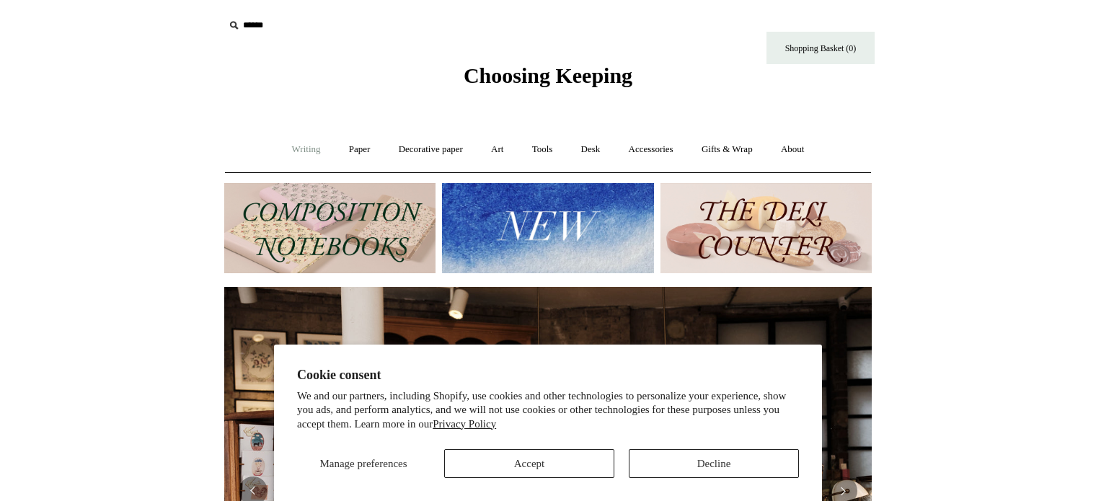
click at [307, 149] on link "Writing +" at bounding box center [306, 150] width 55 height 38
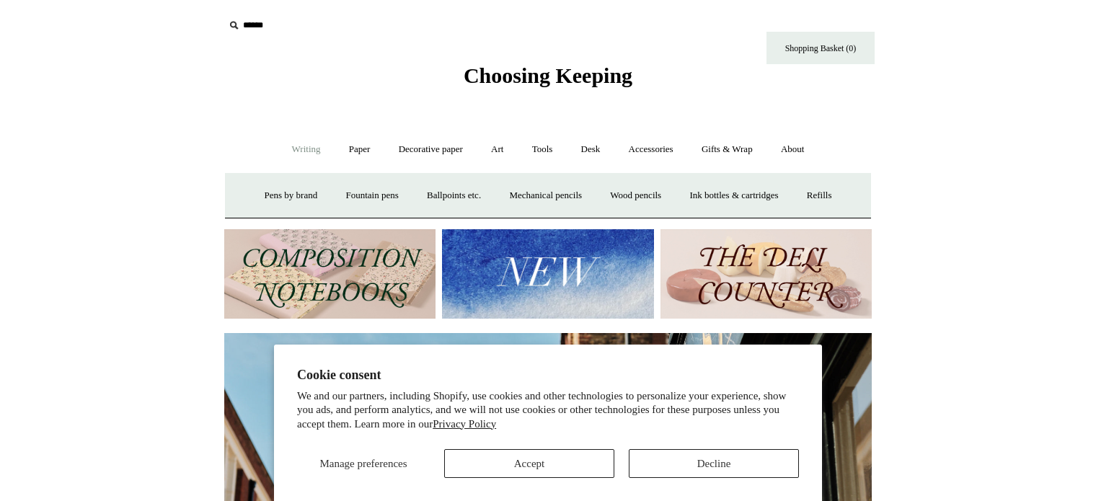
scroll to position [0, 648]
click at [368, 190] on link "Fountain pens +" at bounding box center [371, 196] width 79 height 38
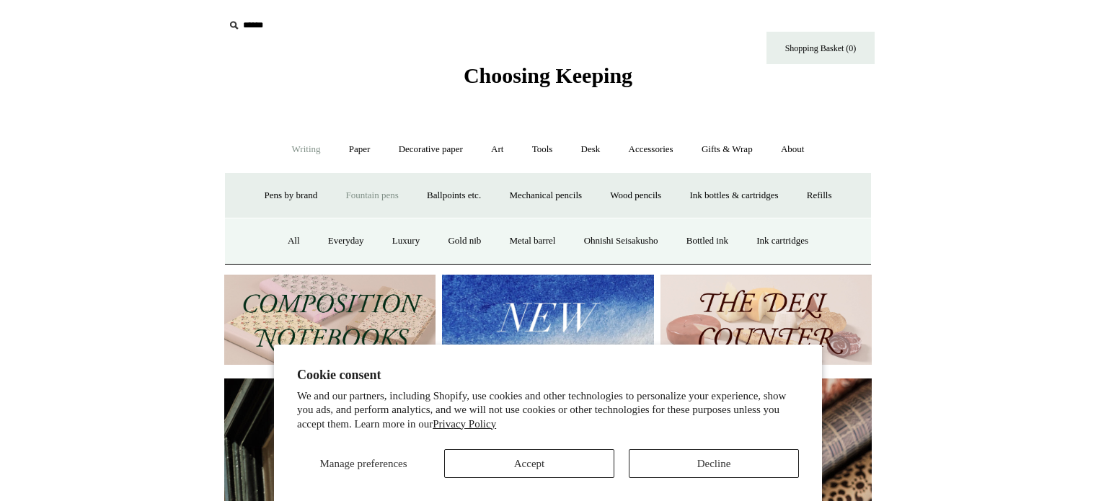
scroll to position [0, 1295]
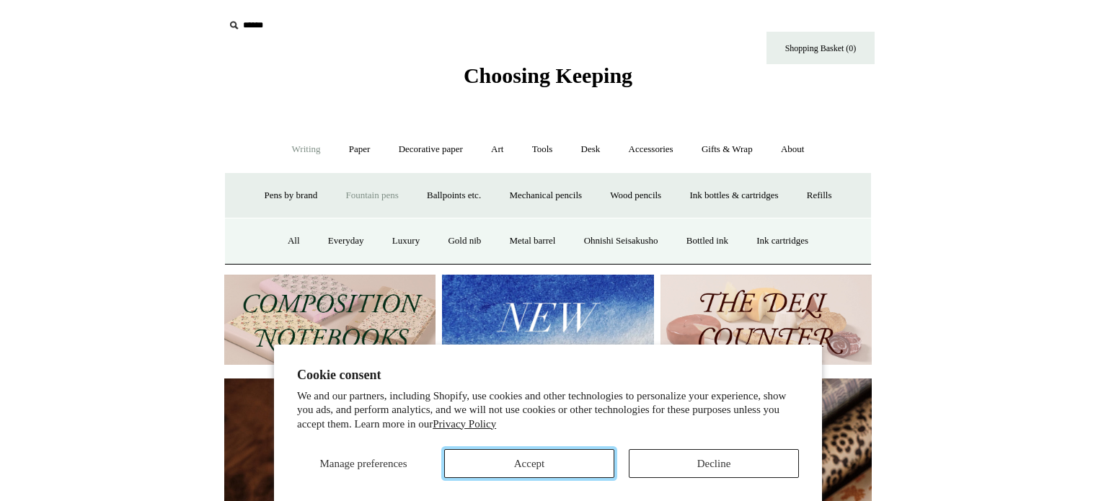
click at [539, 464] on button "Accept" at bounding box center [529, 463] width 170 height 29
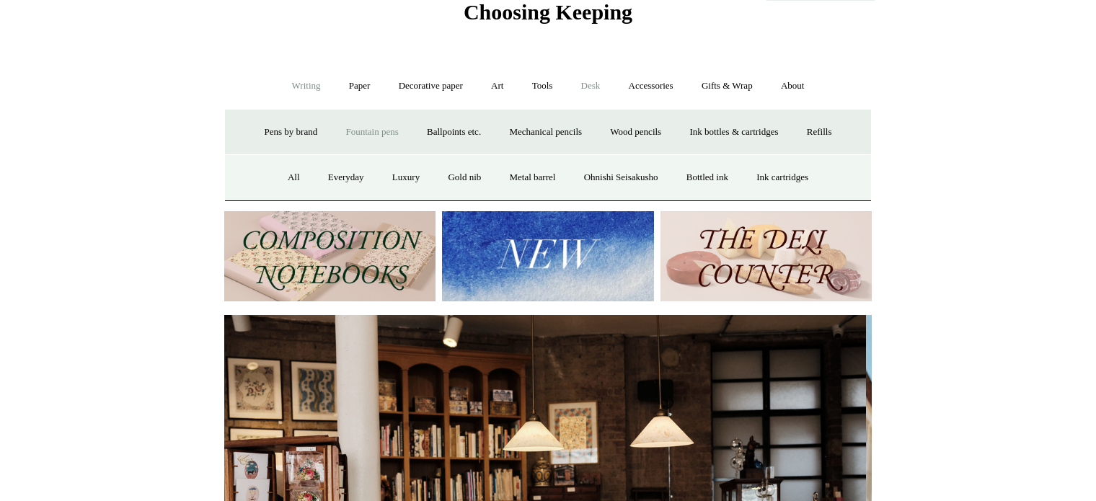
scroll to position [0, 0]
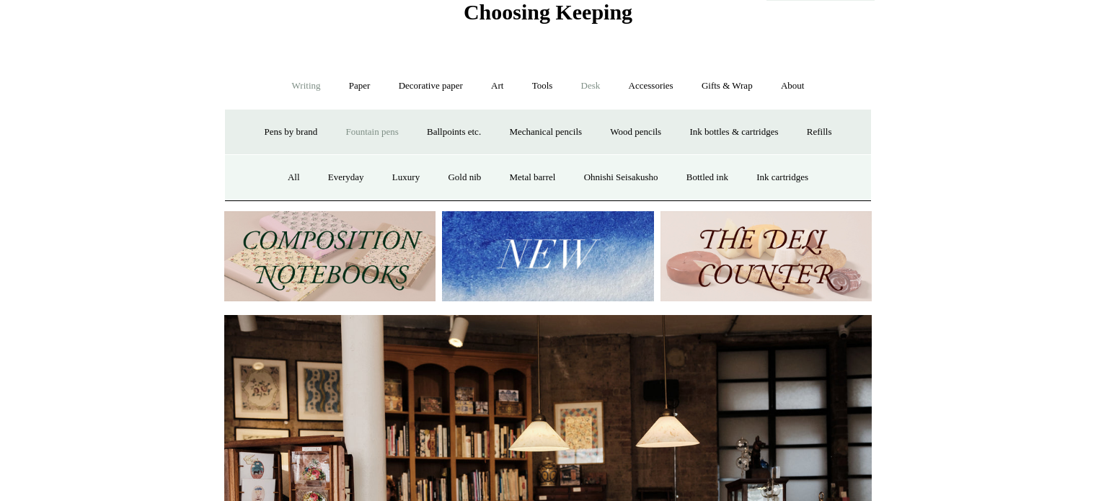
click at [590, 84] on link "Desk +" at bounding box center [590, 86] width 45 height 38
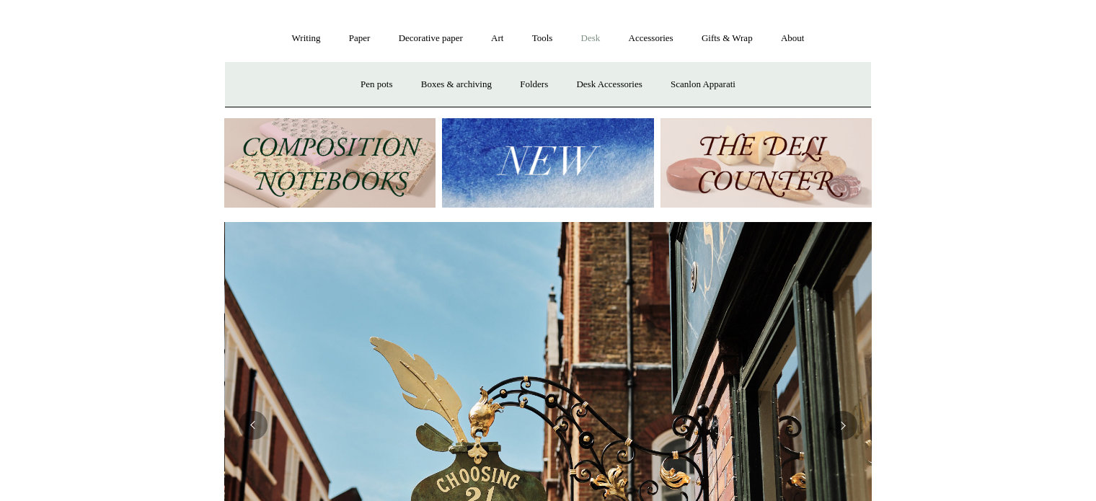
scroll to position [0, 648]
click at [725, 38] on link "Gifts & Wrap +" at bounding box center [727, 38] width 77 height 38
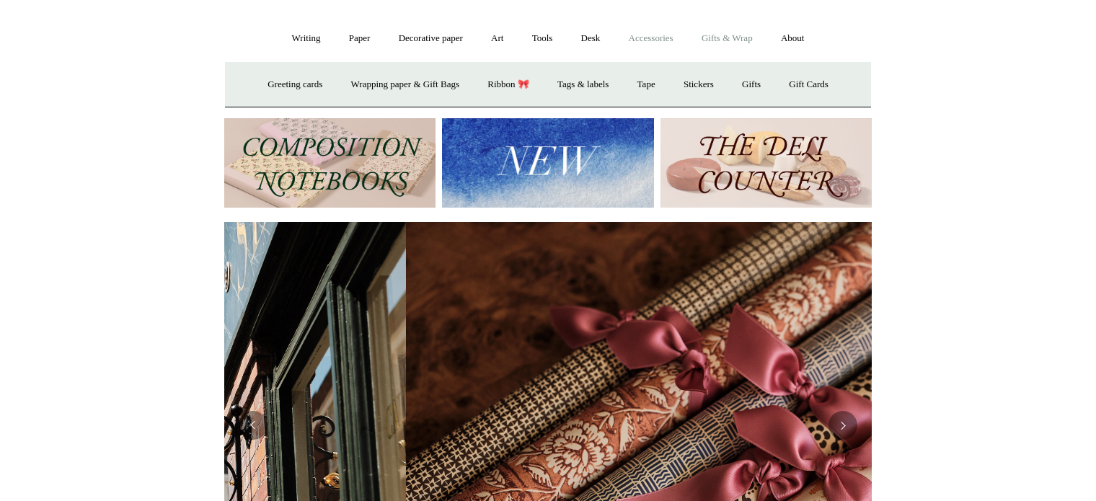
click at [658, 38] on link "Accessories +" at bounding box center [651, 38] width 71 height 38
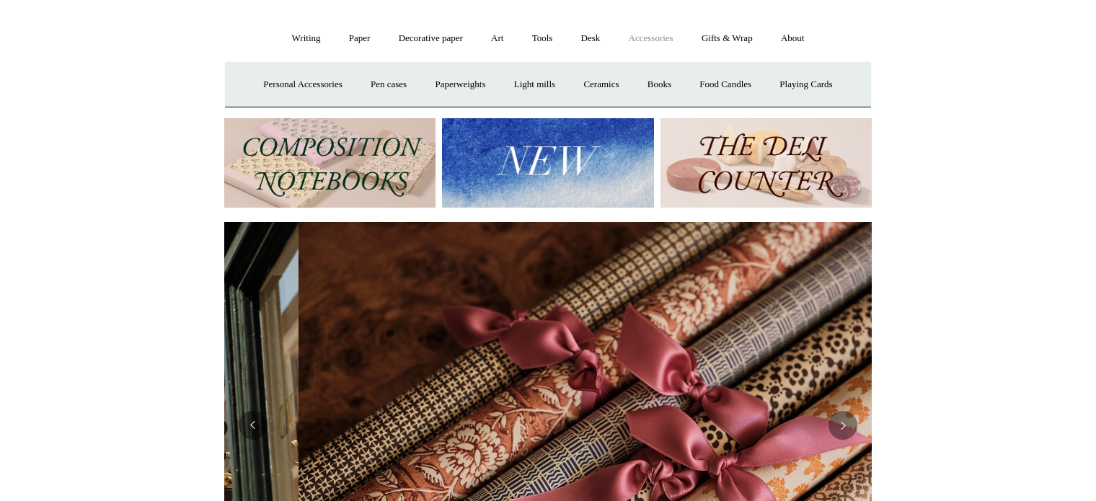
scroll to position [0, 1295]
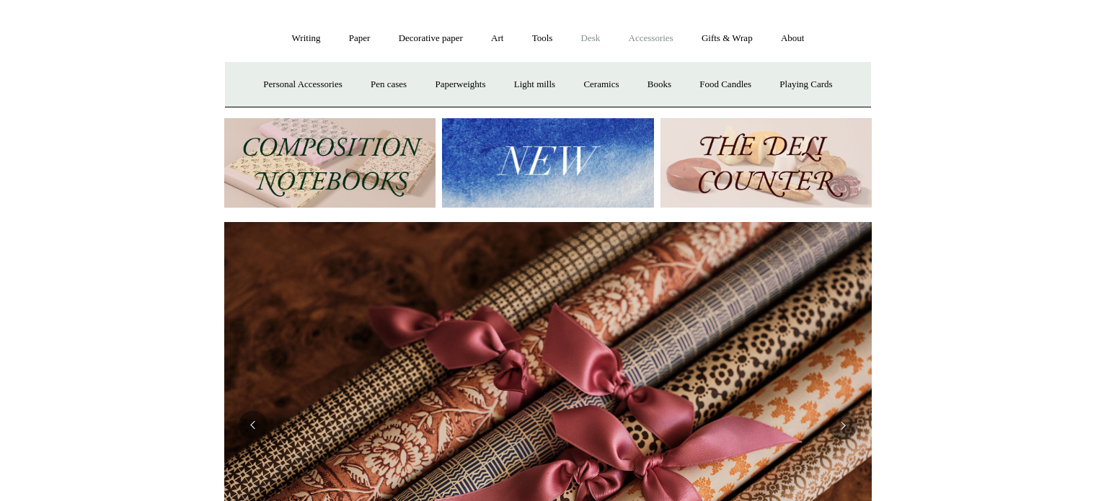
click at [589, 38] on link "Desk +" at bounding box center [590, 38] width 45 height 38
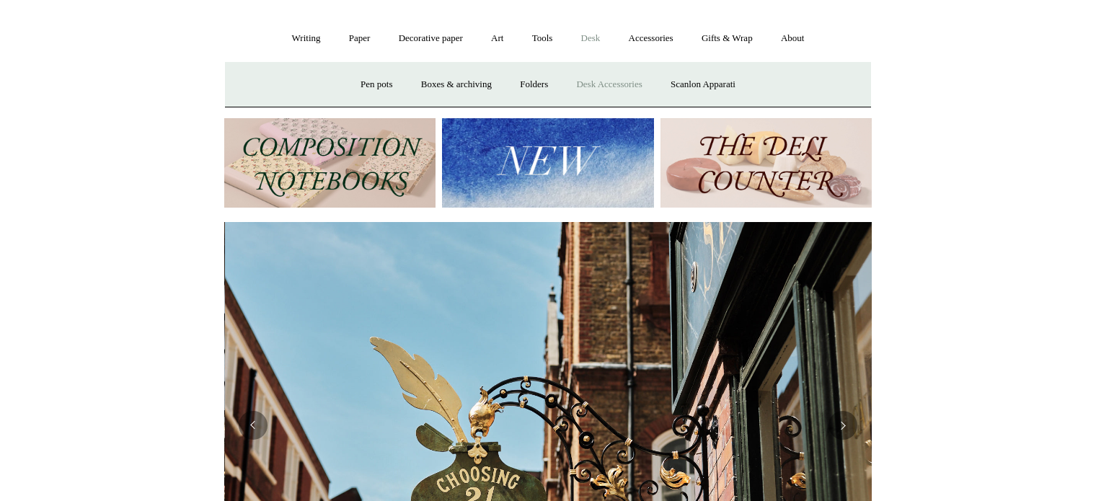
scroll to position [0, 648]
click at [607, 84] on link "Desk Accessories" at bounding box center [609, 85] width 92 height 38
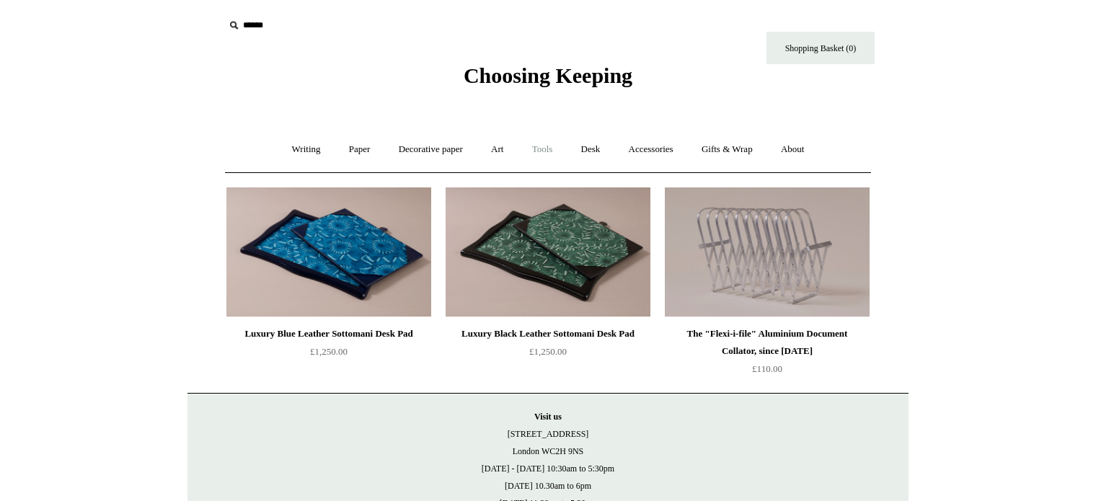
click at [543, 147] on link "Tools +" at bounding box center [542, 150] width 47 height 38
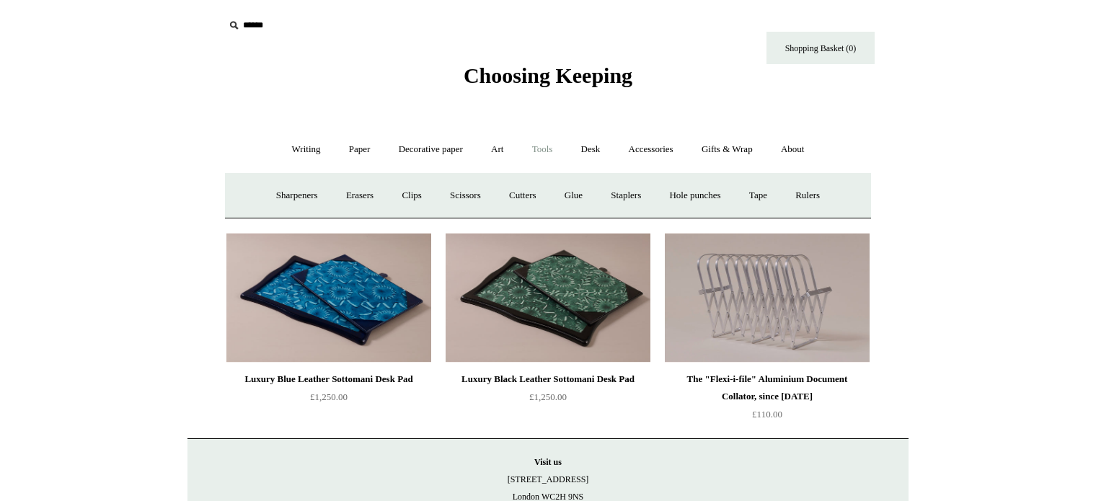
click at [543, 147] on link "Tools -" at bounding box center [542, 150] width 47 height 38
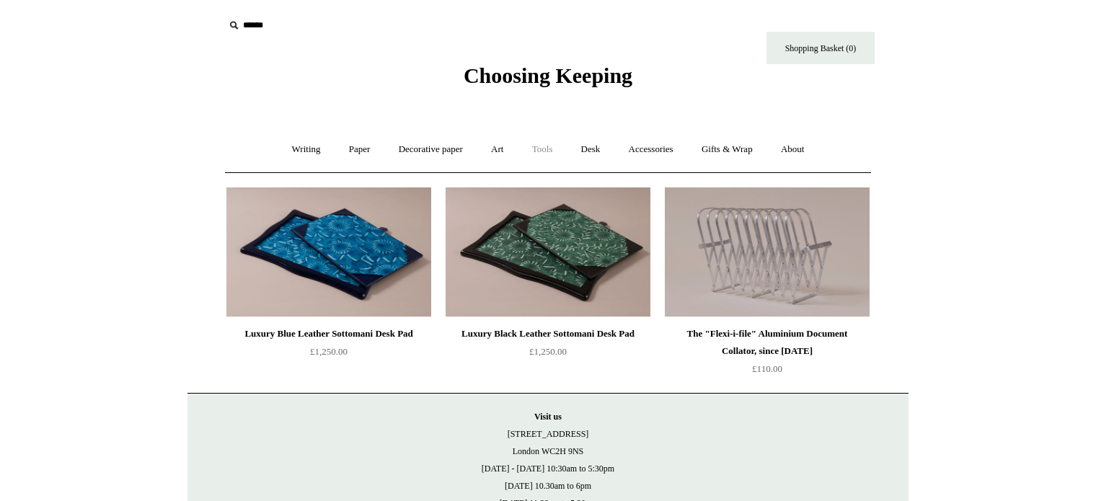
click at [543, 147] on link "Tools +" at bounding box center [542, 150] width 47 height 38
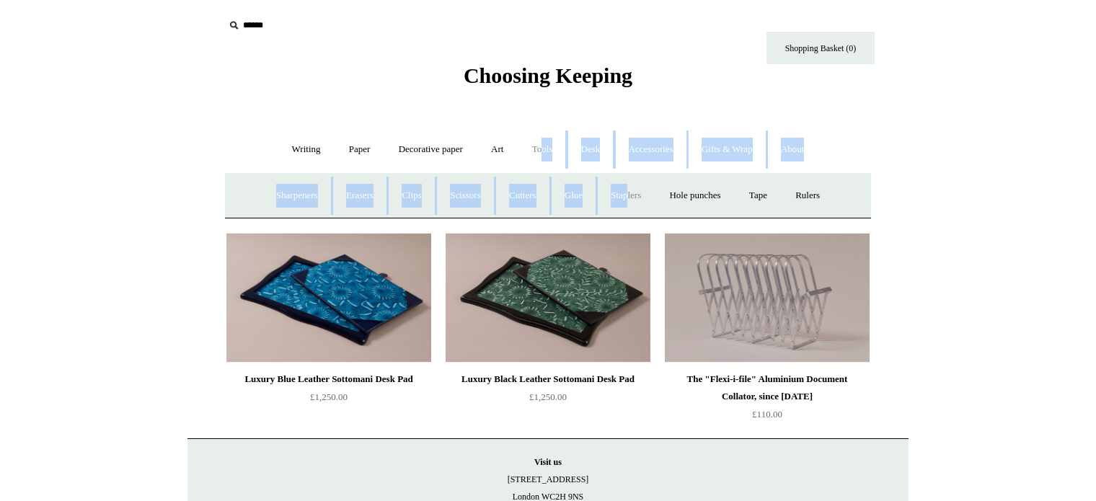
drag, startPoint x: 544, startPoint y: 147, endPoint x: 629, endPoint y: 195, distance: 97.9
click at [629, 195] on link "Staplers +" at bounding box center [626, 196] width 56 height 38
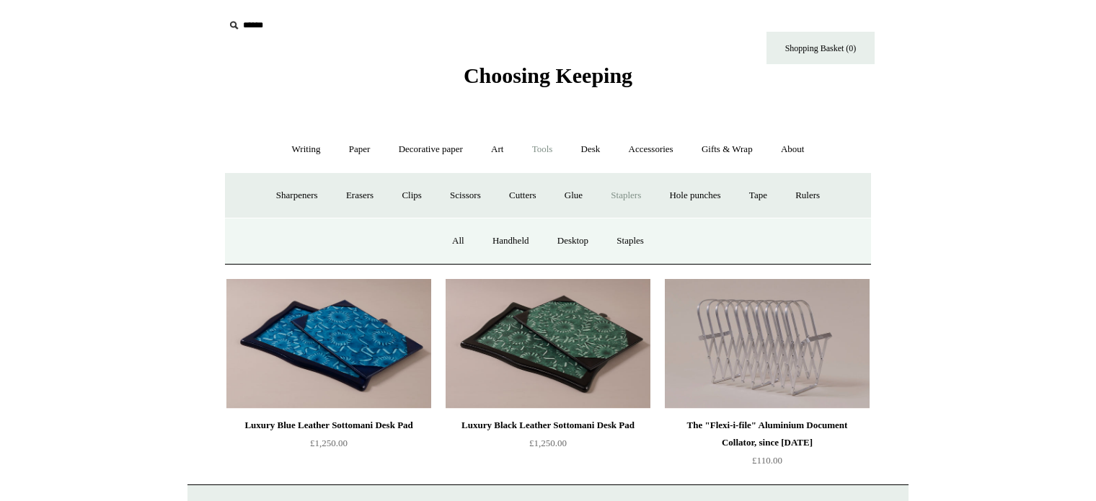
click at [627, 195] on link "Staplers -" at bounding box center [626, 196] width 56 height 38
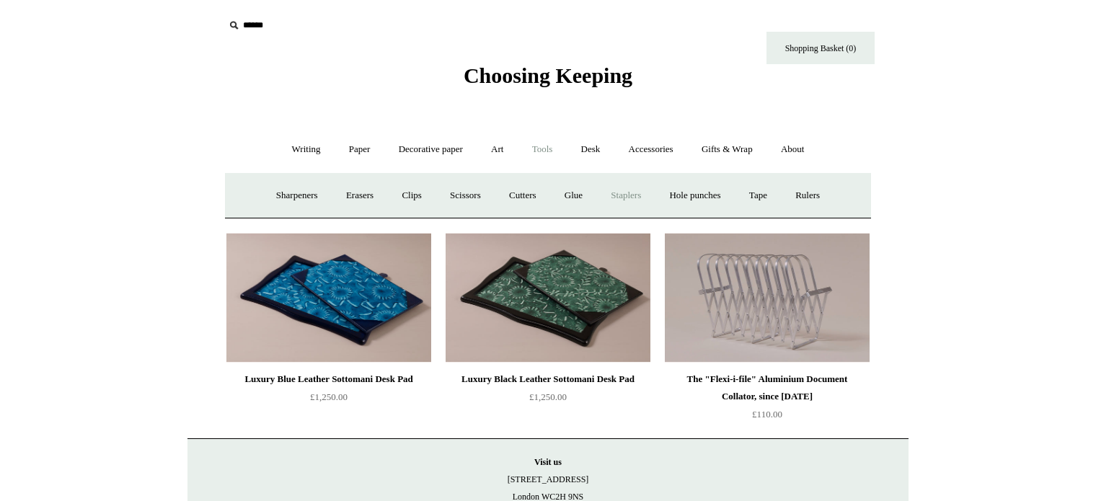
click at [627, 195] on link "Staplers +" at bounding box center [626, 196] width 56 height 38
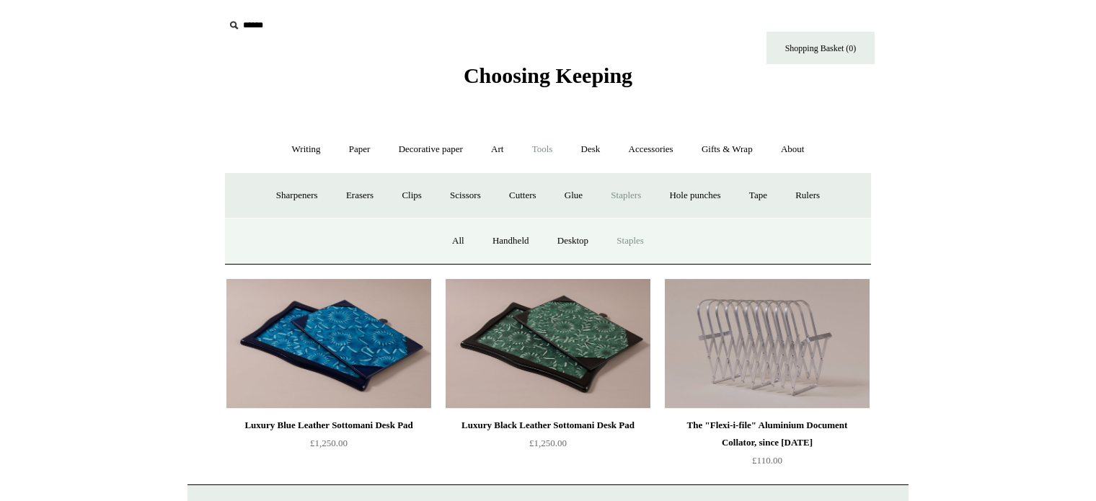
click at [637, 239] on link "Staples" at bounding box center [630, 241] width 53 height 38
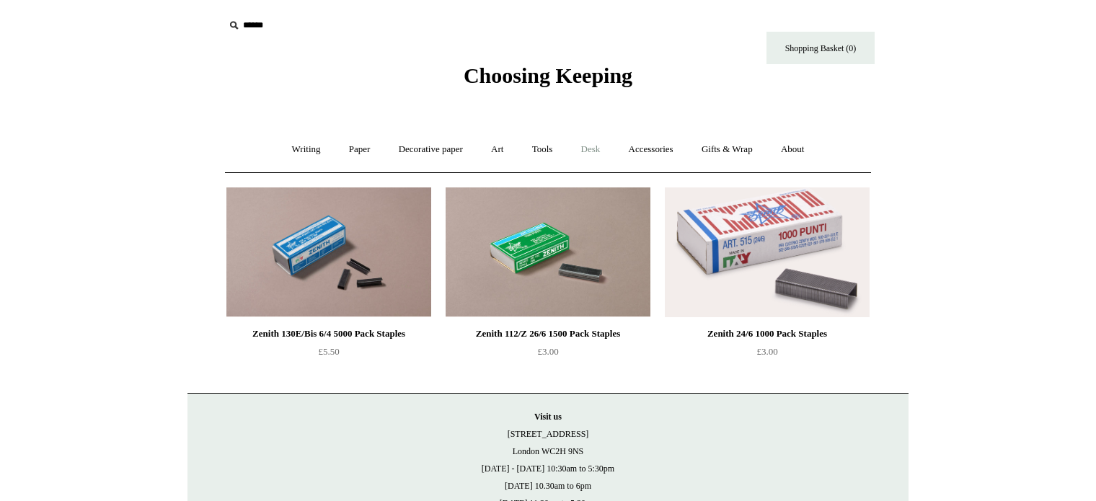
click at [594, 153] on link "Desk +" at bounding box center [590, 150] width 45 height 38
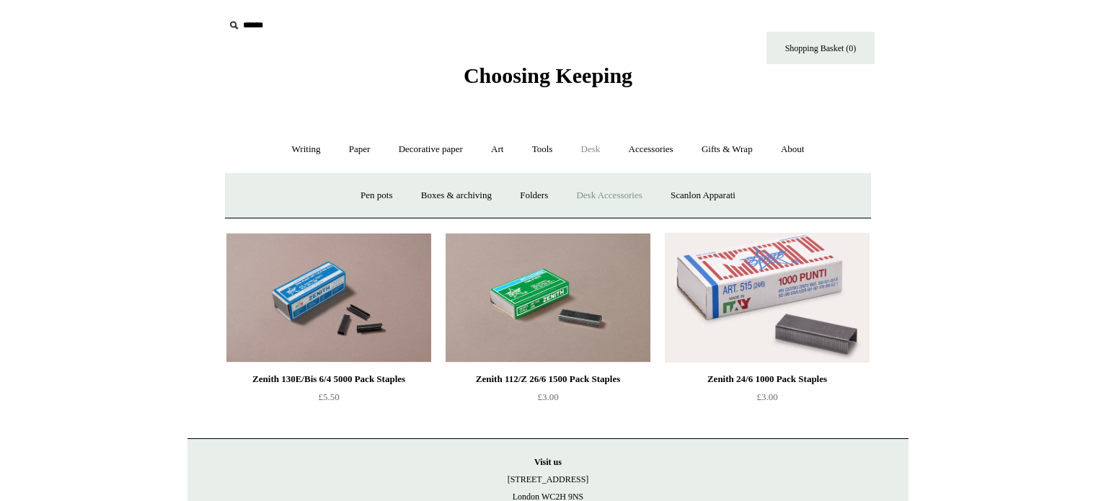
click at [596, 198] on link "Desk Accessories" at bounding box center [609, 196] width 92 height 38
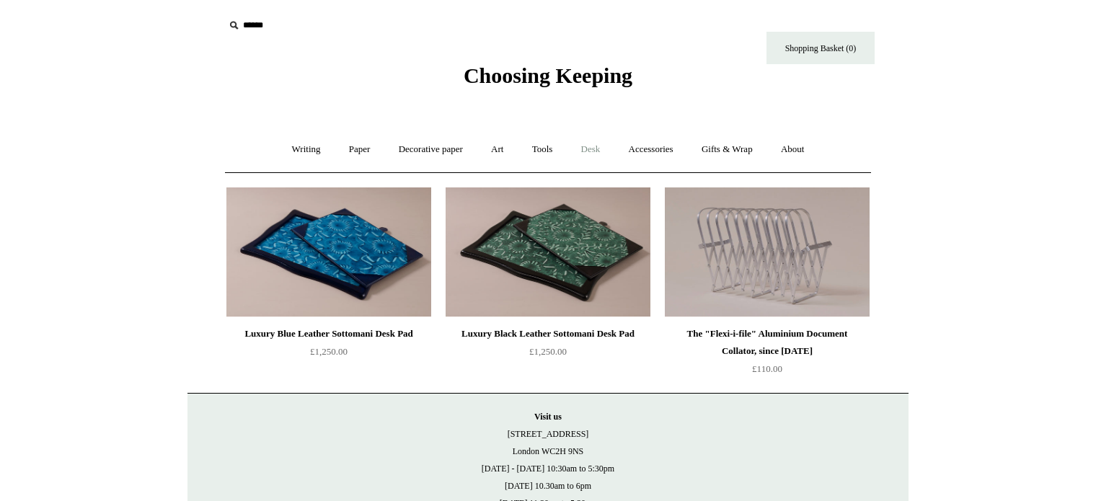
click at [583, 150] on link "Desk +" at bounding box center [590, 150] width 45 height 38
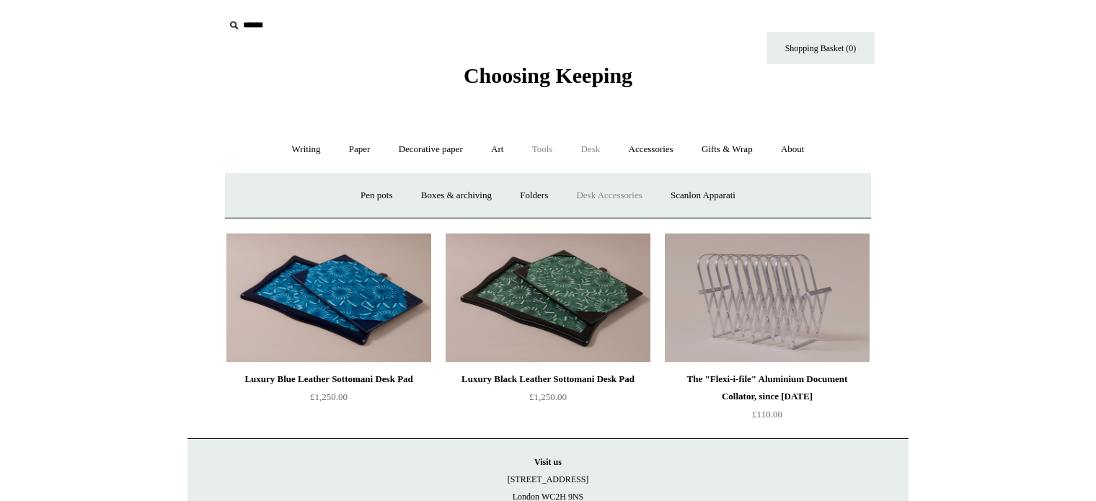
click at [539, 154] on link "Tools +" at bounding box center [542, 150] width 47 height 38
click at [620, 196] on link "Staplers +" at bounding box center [626, 196] width 56 height 38
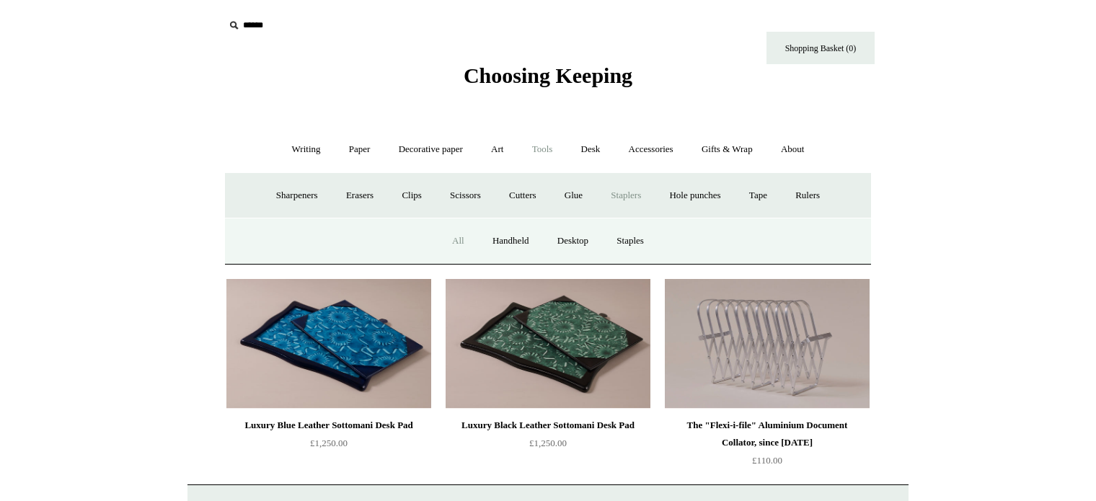
click at [446, 245] on link "All" at bounding box center [458, 241] width 38 height 38
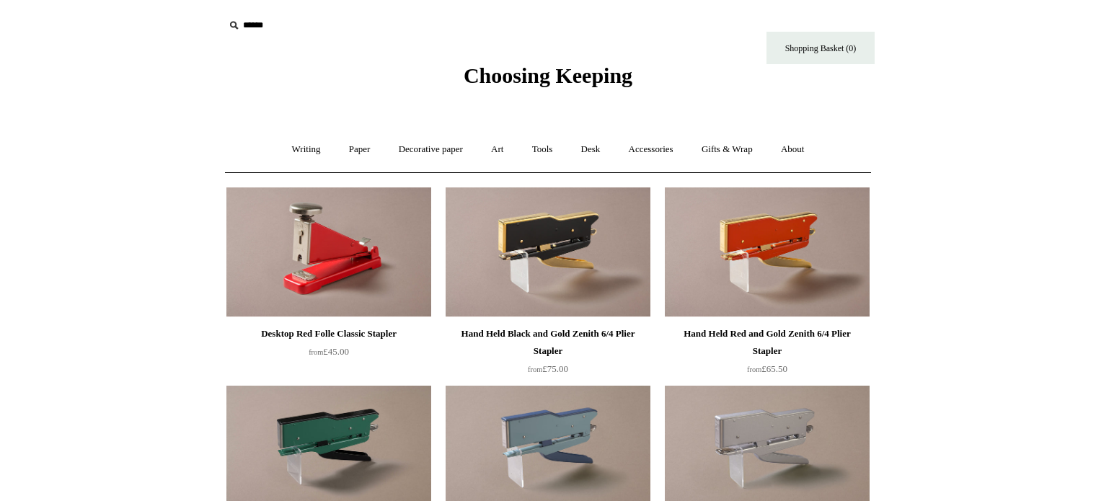
click at [317, 256] on img at bounding box center [328, 253] width 205 height 130
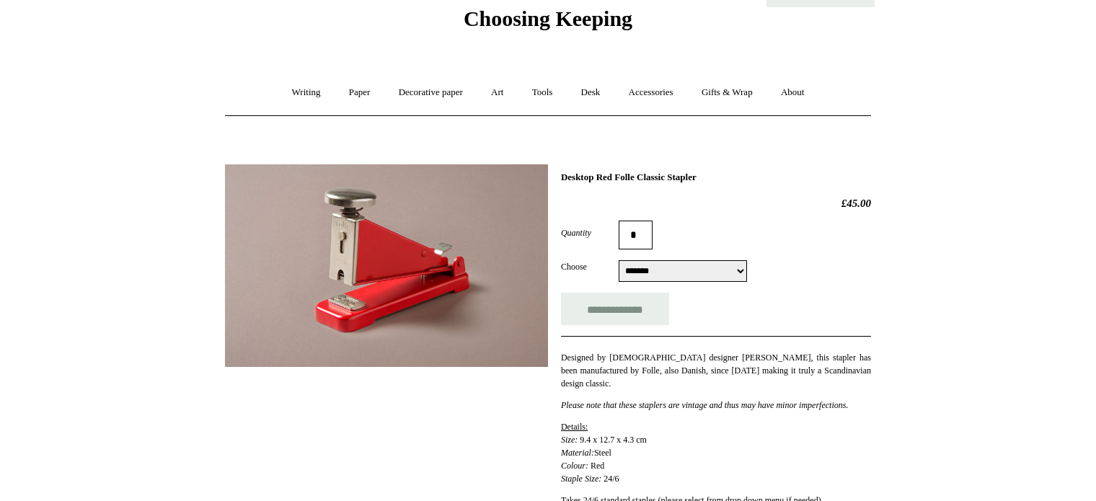
scroll to position [55, 0]
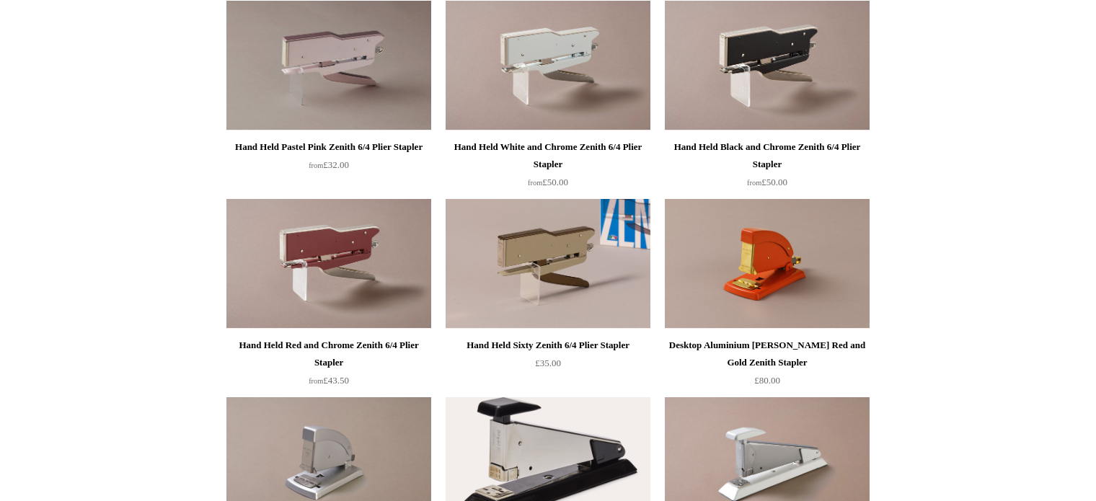
scroll to position [568, 0]
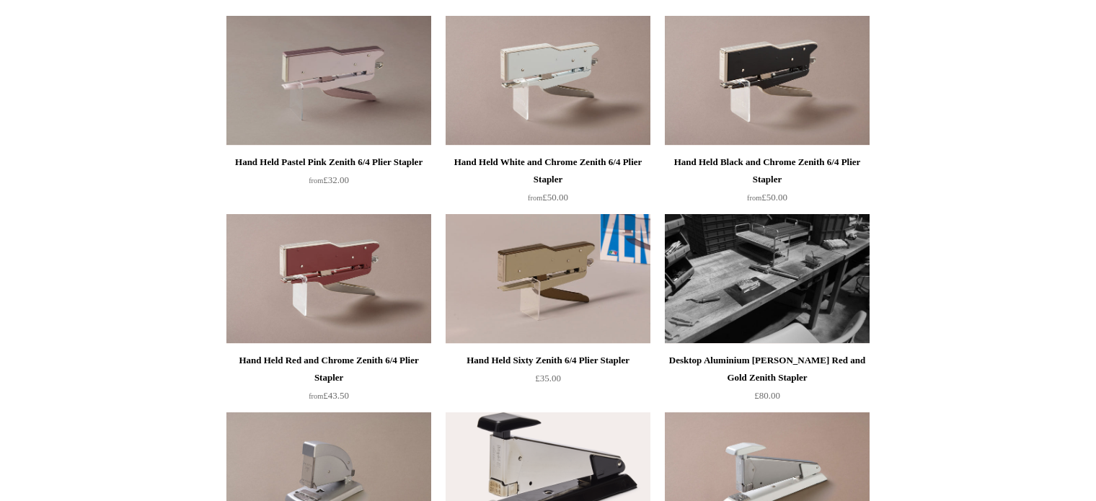
click at [770, 295] on img at bounding box center [767, 279] width 205 height 130
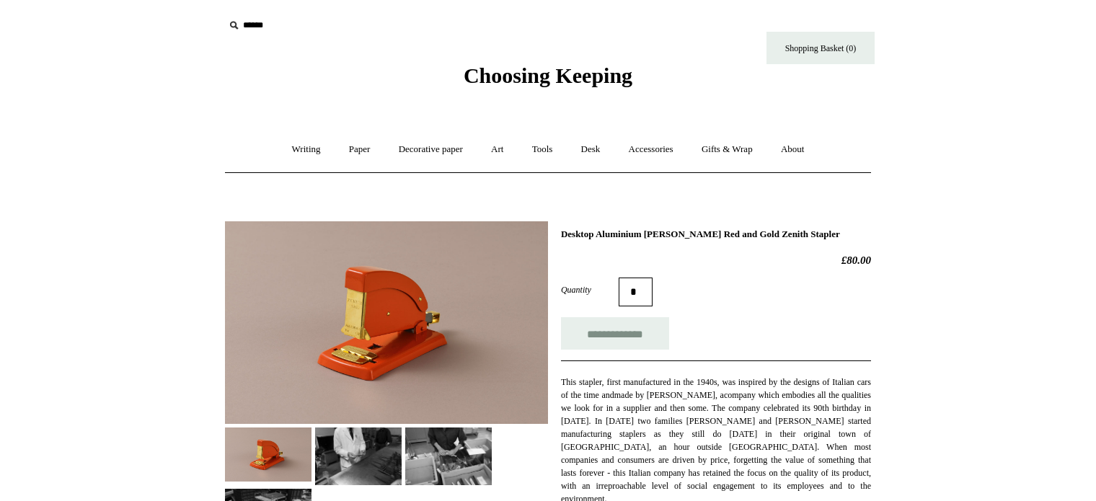
click at [356, 322] on img at bounding box center [386, 322] width 323 height 203
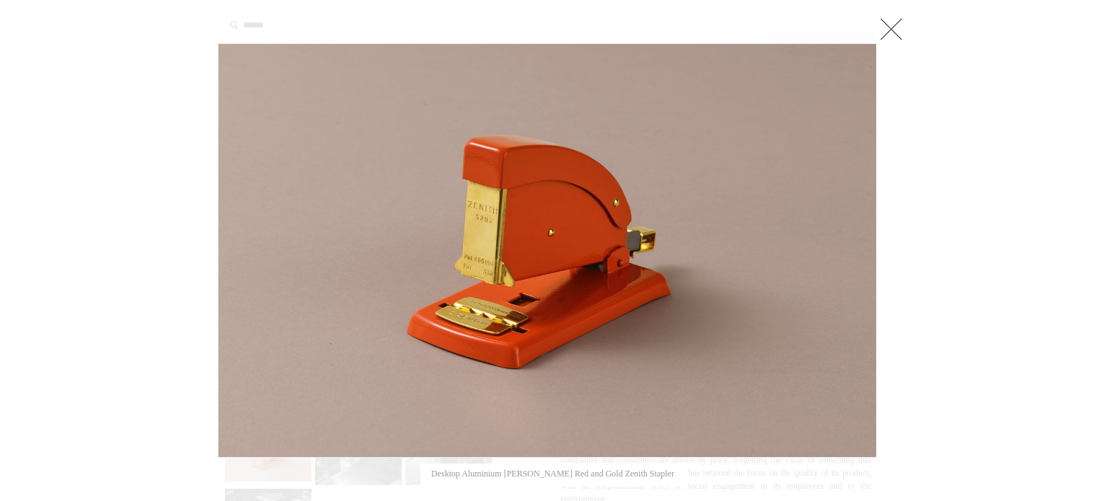
click at [888, 35] on link at bounding box center [891, 28] width 29 height 29
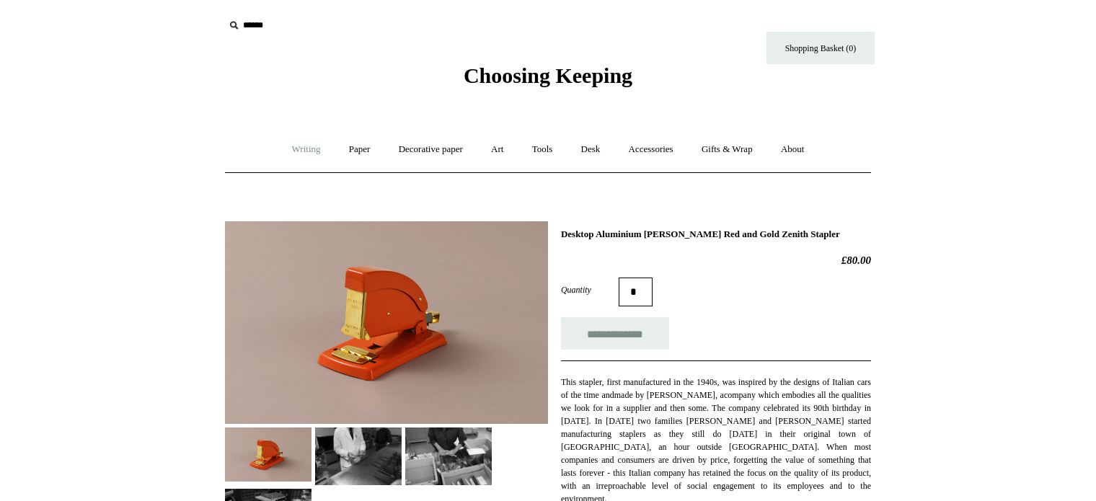
click at [304, 150] on link "Writing +" at bounding box center [306, 150] width 55 height 38
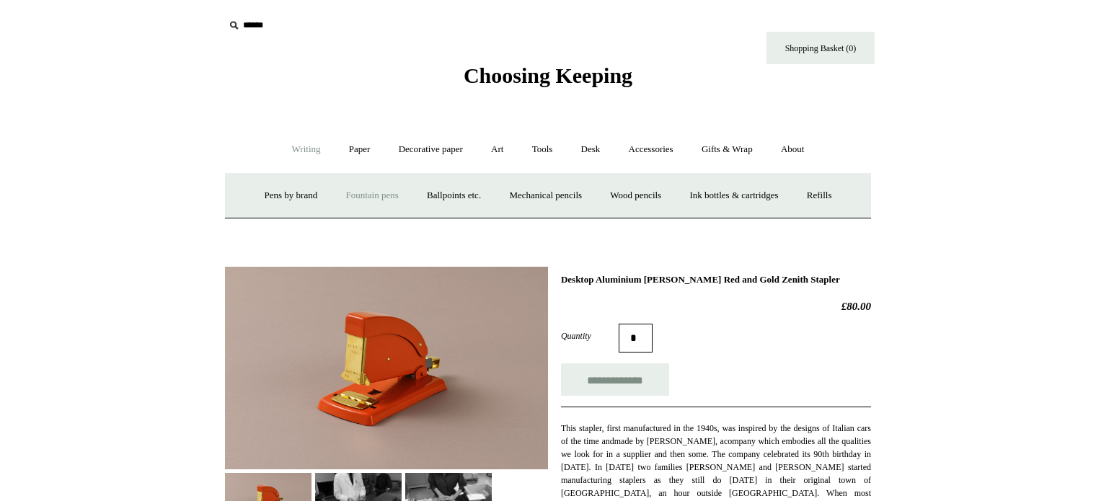
click at [351, 193] on link "Fountain pens +" at bounding box center [371, 196] width 79 height 38
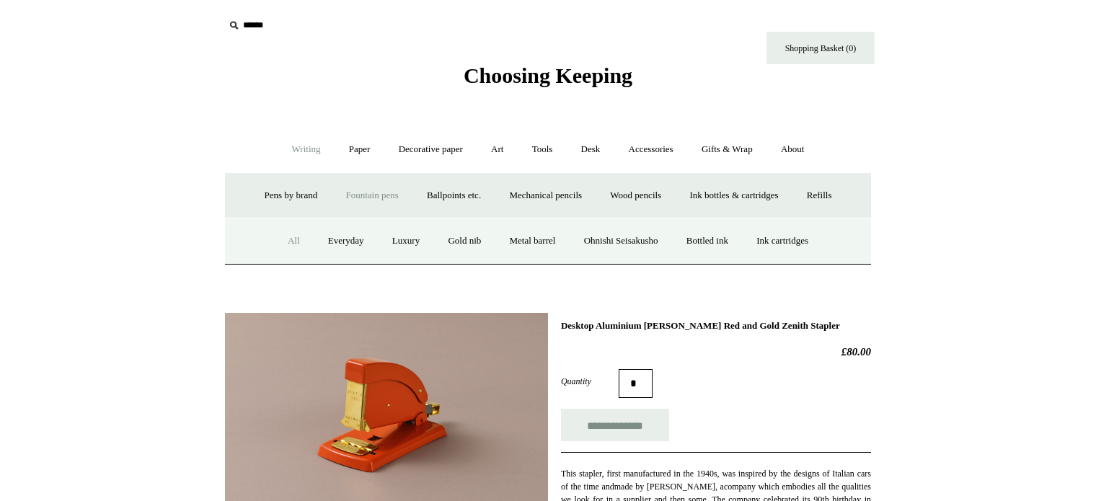
click at [278, 239] on link "All" at bounding box center [294, 241] width 38 height 38
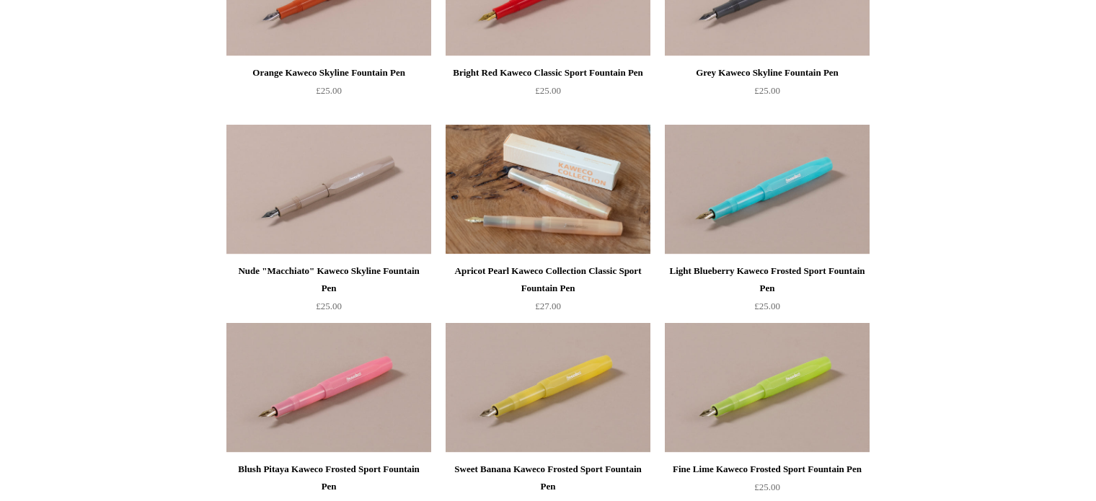
scroll to position [688, 0]
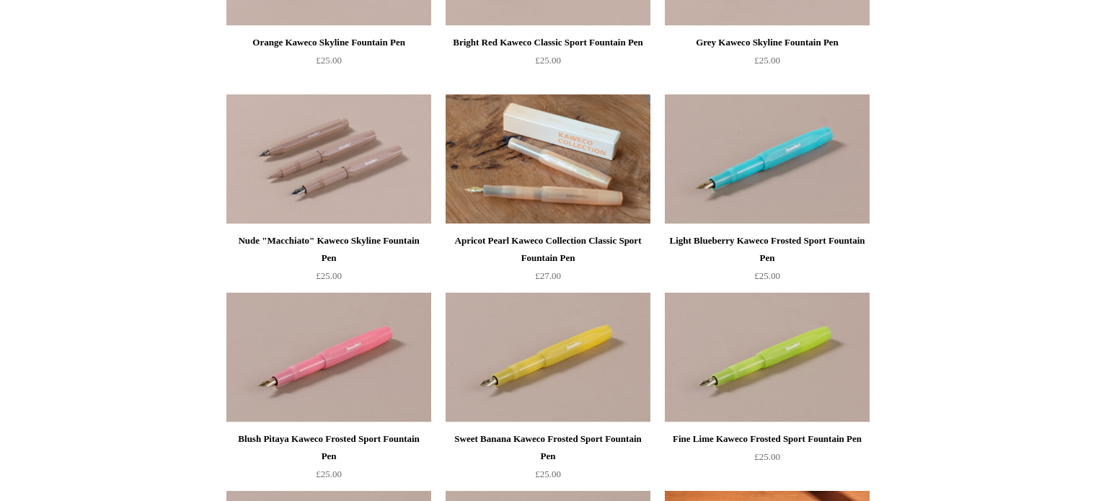
click at [345, 175] on img at bounding box center [328, 159] width 205 height 130
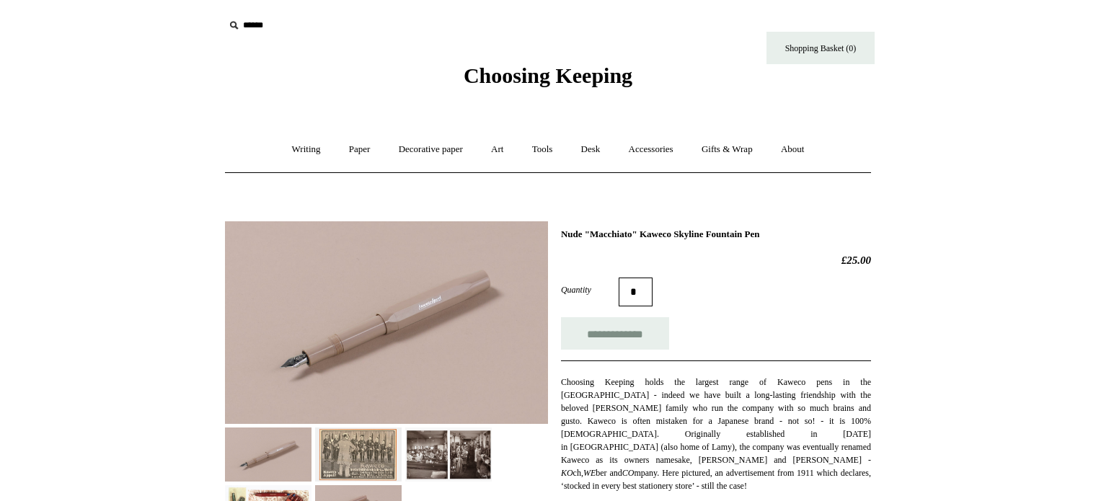
click at [384, 323] on img at bounding box center [386, 322] width 323 height 203
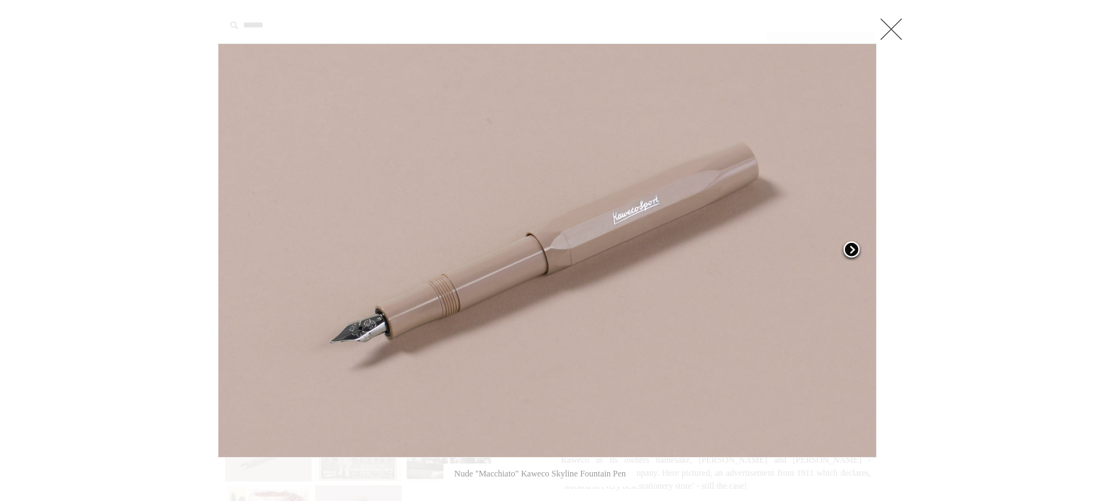
click at [850, 250] on span at bounding box center [852, 251] width 22 height 22
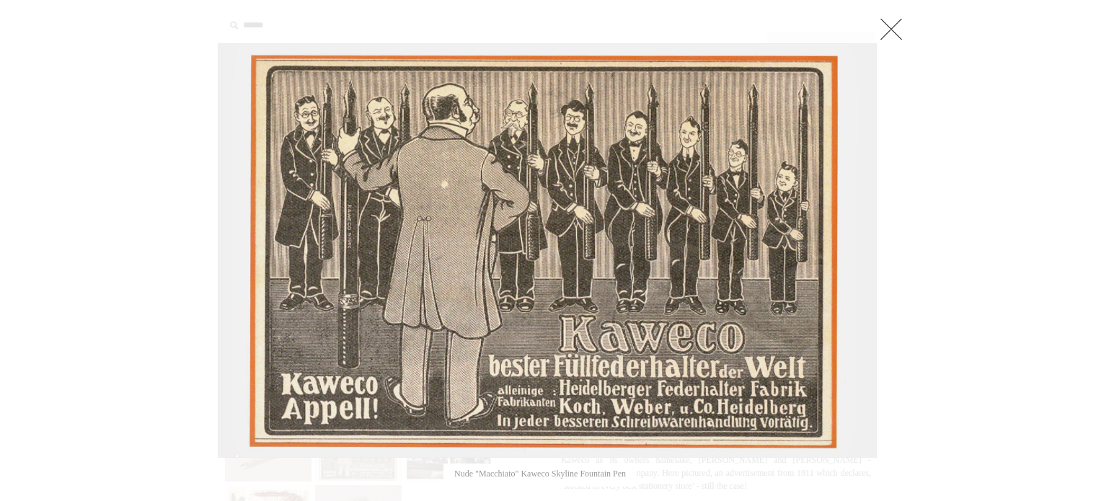
click at [887, 29] on link at bounding box center [891, 28] width 29 height 29
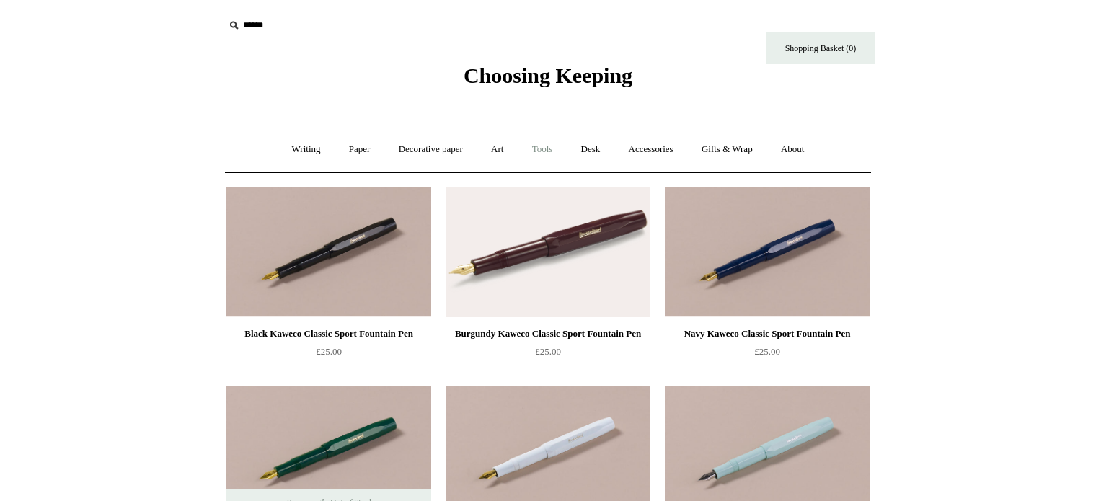
click at [542, 151] on link "Tools +" at bounding box center [542, 150] width 47 height 38
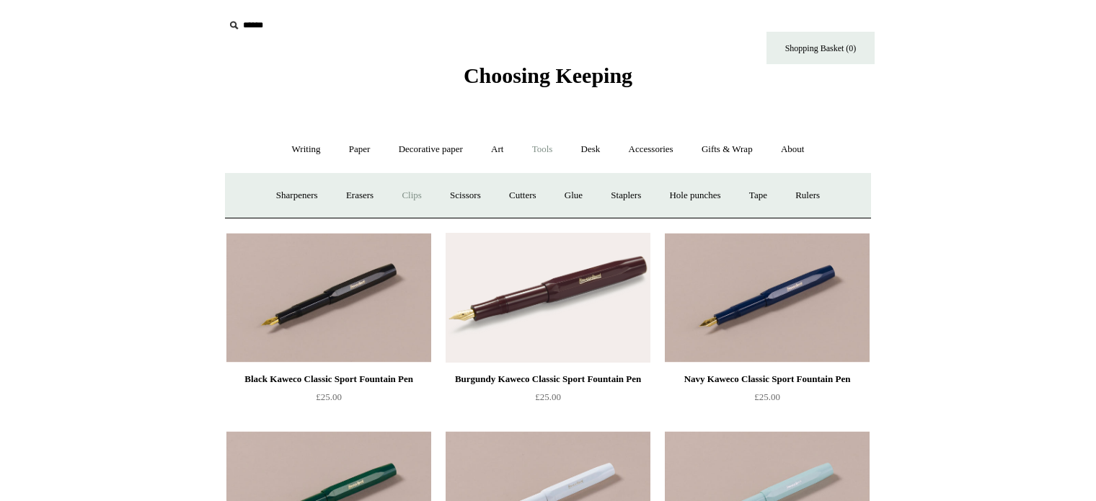
click at [403, 193] on link "Clips +" at bounding box center [411, 196] width 45 height 38
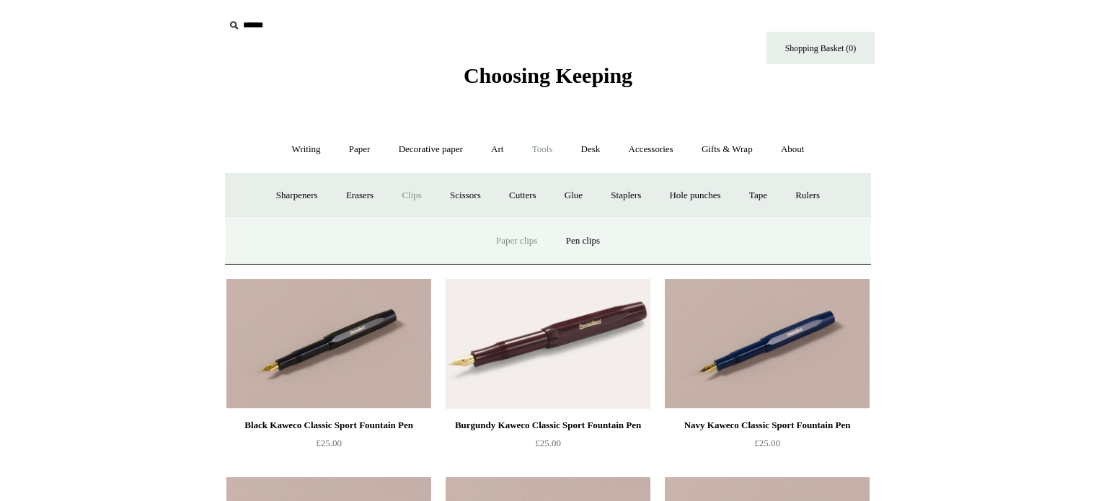
click at [507, 240] on link "Paper clips" at bounding box center [516, 241] width 67 height 38
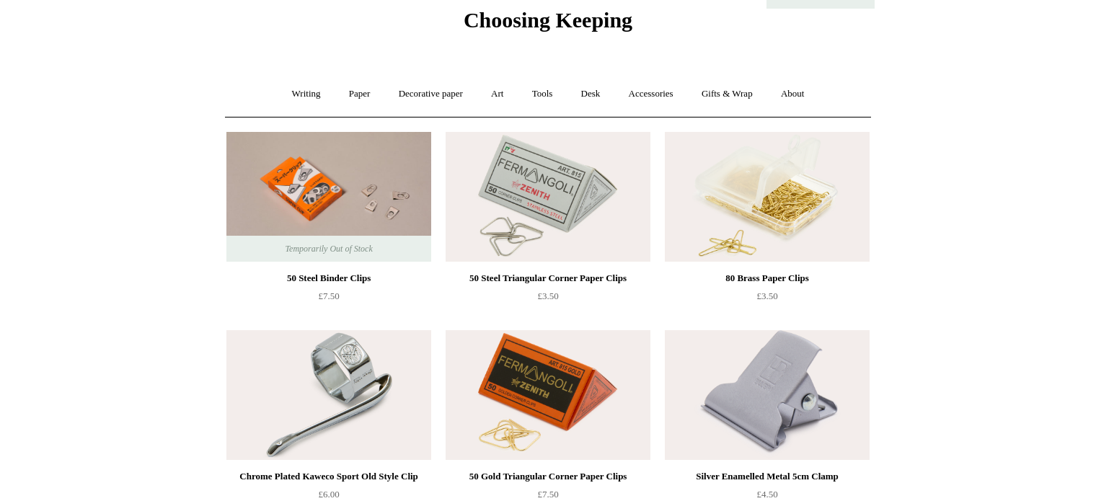
scroll to position [61, 0]
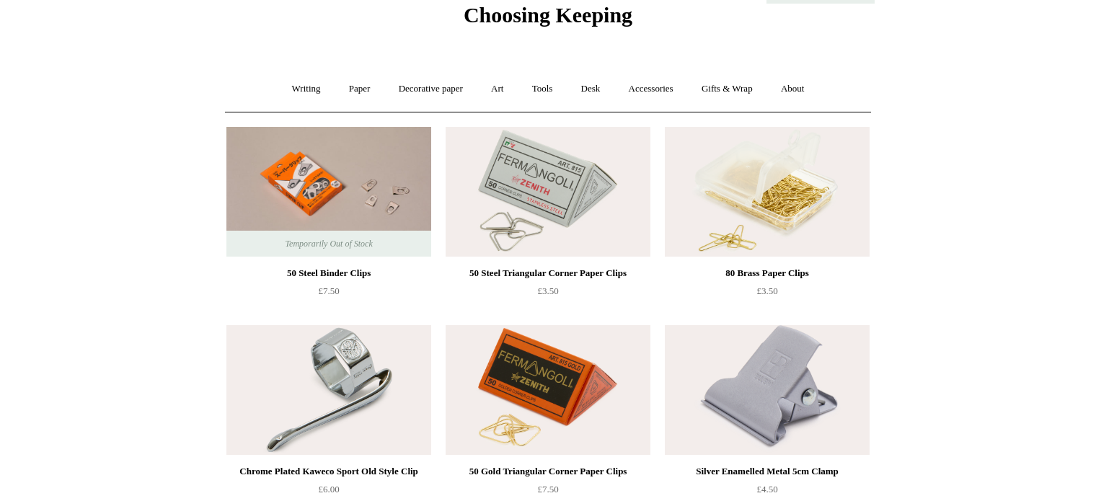
click at [542, 194] on img at bounding box center [548, 192] width 205 height 130
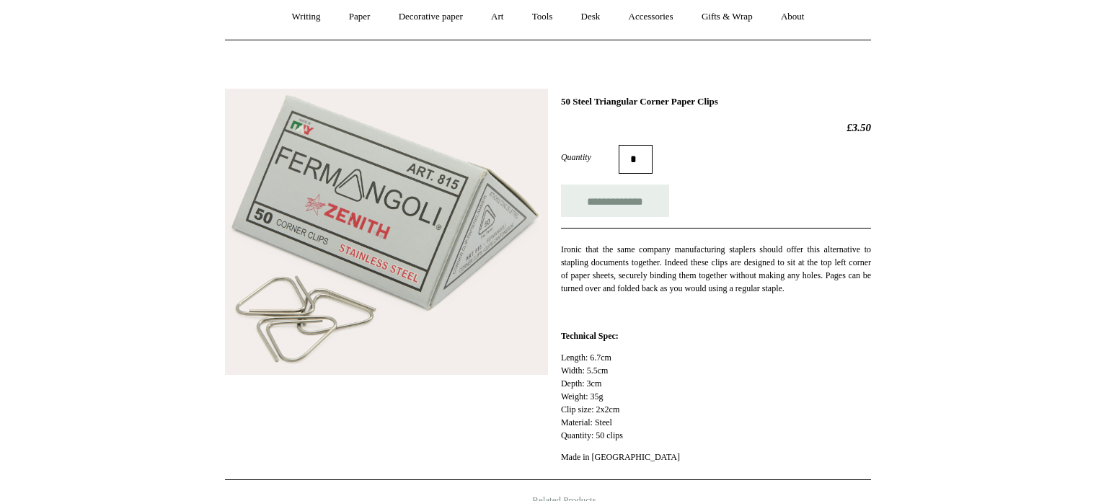
scroll to position [121, 0]
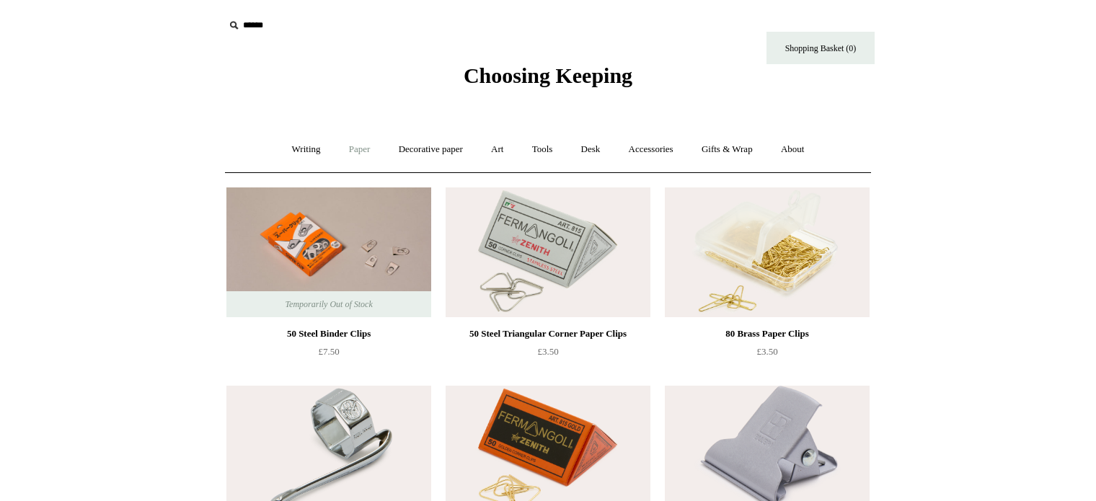
click at [350, 150] on link "Paper +" at bounding box center [360, 150] width 48 height 38
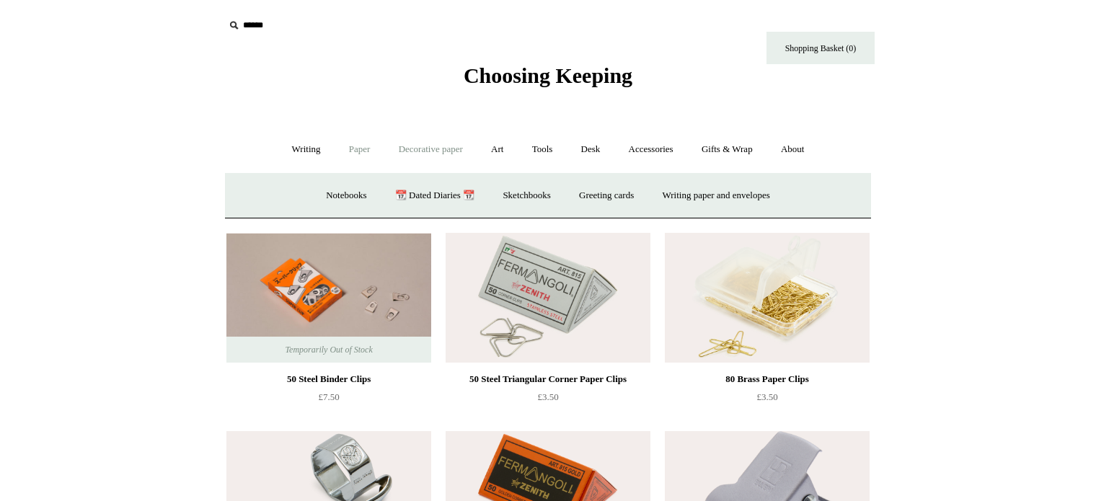
click at [442, 148] on link "Decorative paper +" at bounding box center [431, 150] width 90 height 38
click at [311, 195] on link "All" at bounding box center [329, 196] width 38 height 38
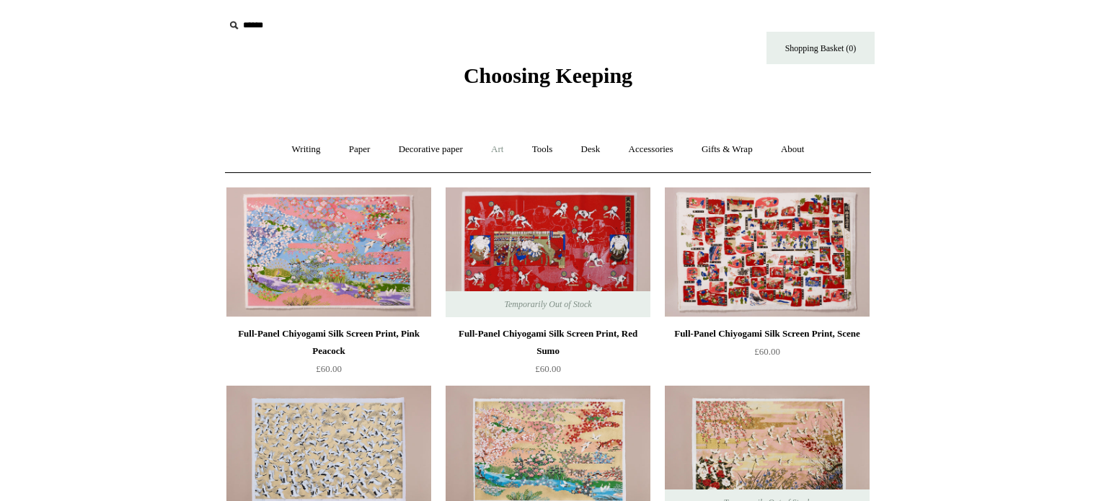
click at [504, 150] on link "Art +" at bounding box center [497, 150] width 38 height 38
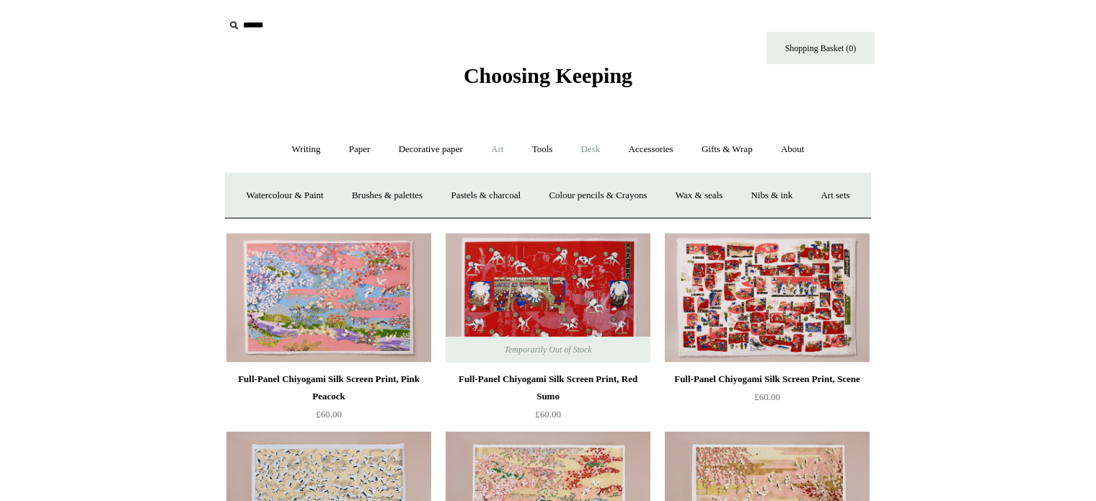
click at [591, 150] on link "Desk +" at bounding box center [590, 150] width 45 height 38
click at [371, 199] on link "Pen pots" at bounding box center [377, 196] width 58 height 38
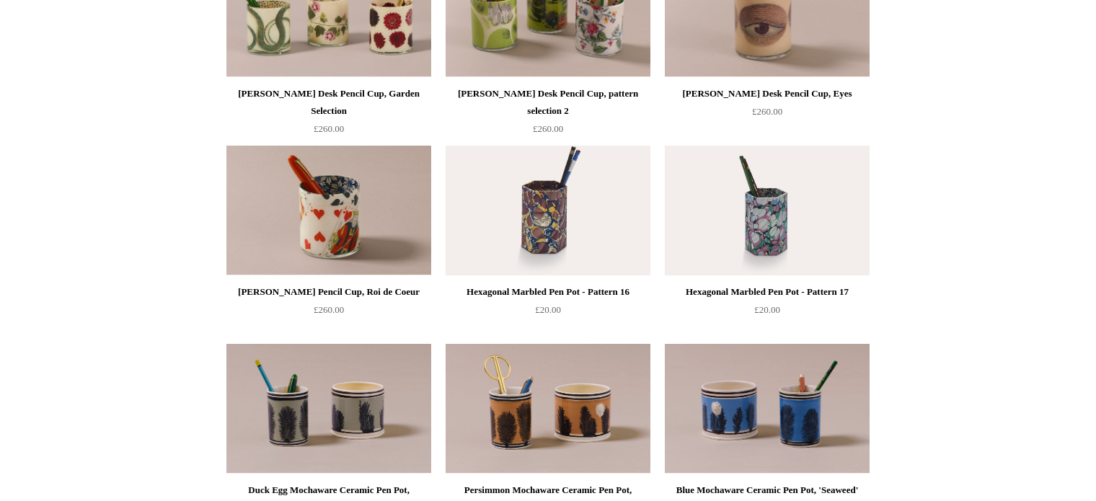
scroll to position [199, 0]
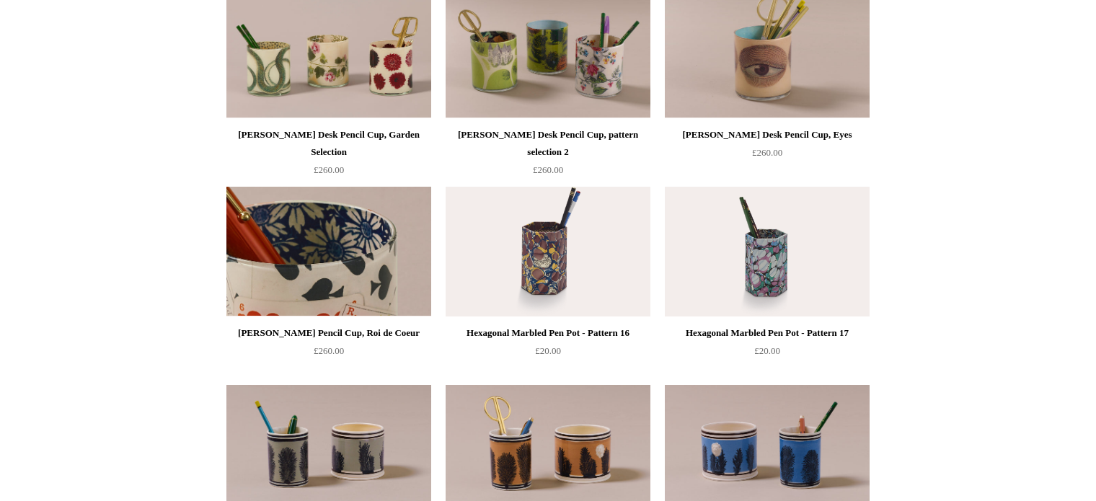
click at [320, 286] on img at bounding box center [328, 252] width 205 height 130
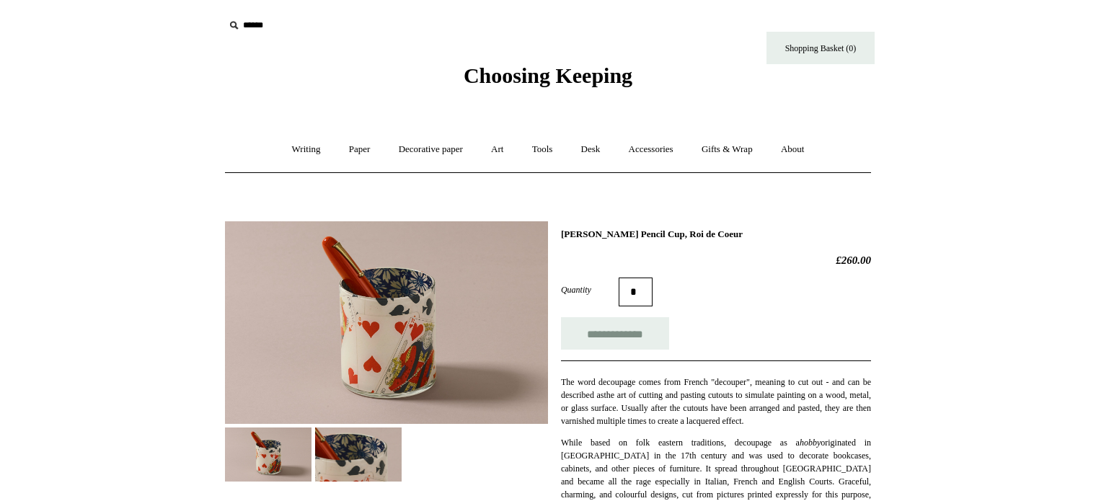
click at [373, 328] on img at bounding box center [386, 322] width 323 height 203
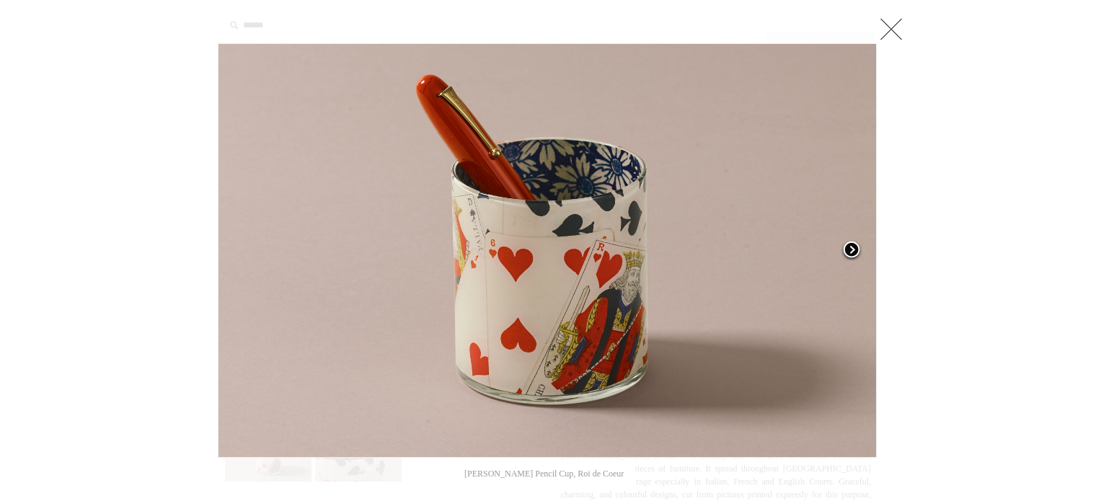
click at [847, 242] on span at bounding box center [852, 251] width 22 height 22
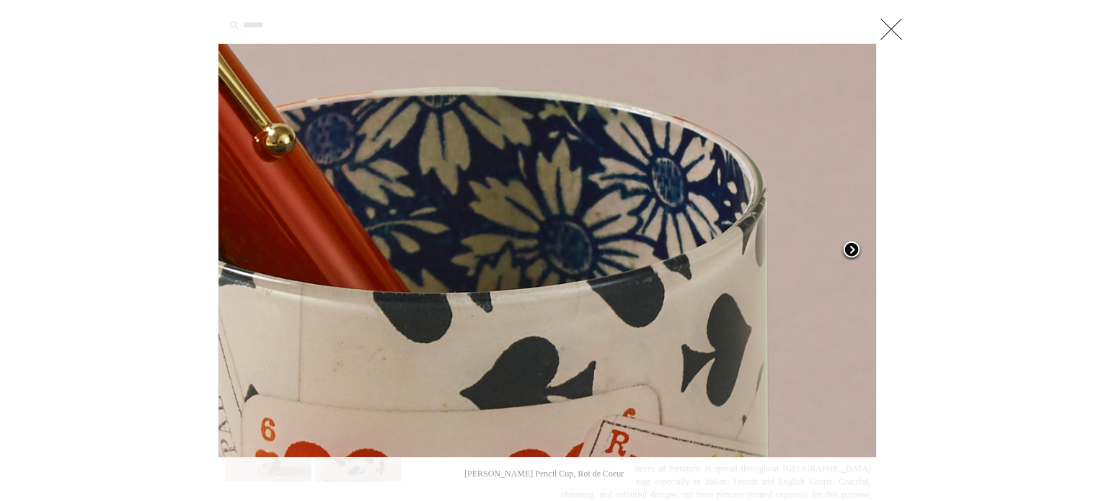
click at [847, 242] on span at bounding box center [852, 251] width 22 height 22
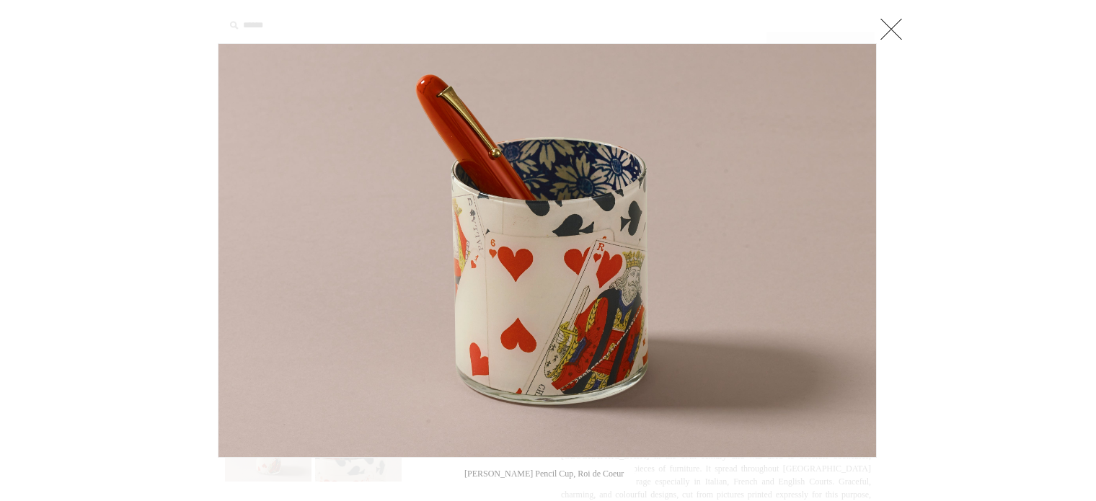
click at [885, 28] on link at bounding box center [891, 28] width 29 height 29
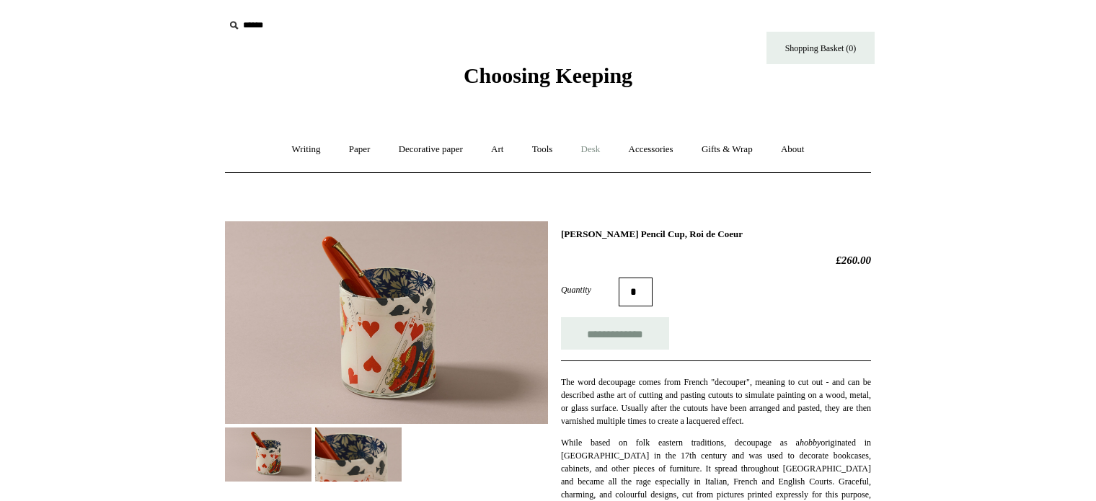
click at [589, 148] on link "Desk +" at bounding box center [590, 150] width 45 height 38
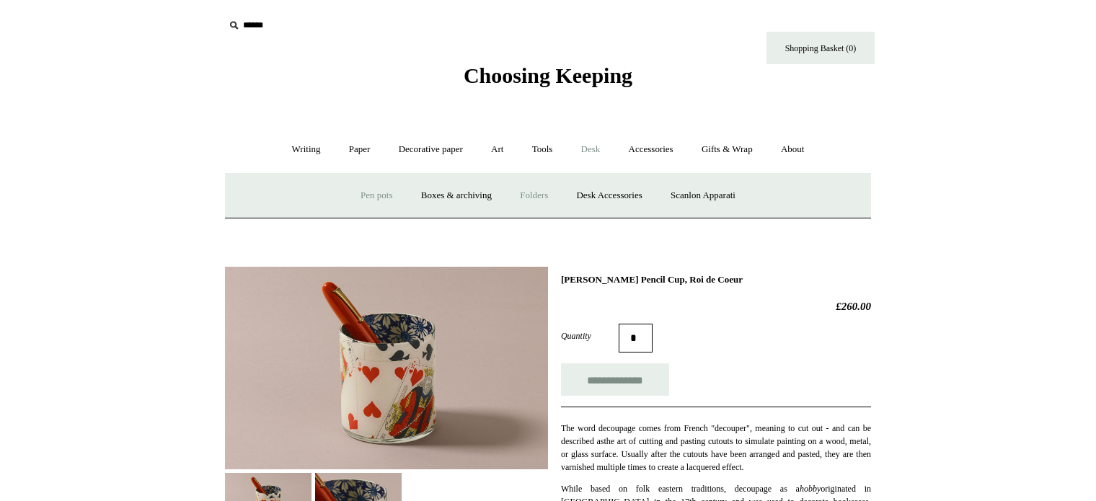
click at [519, 193] on link "Folders" at bounding box center [534, 196] width 54 height 38
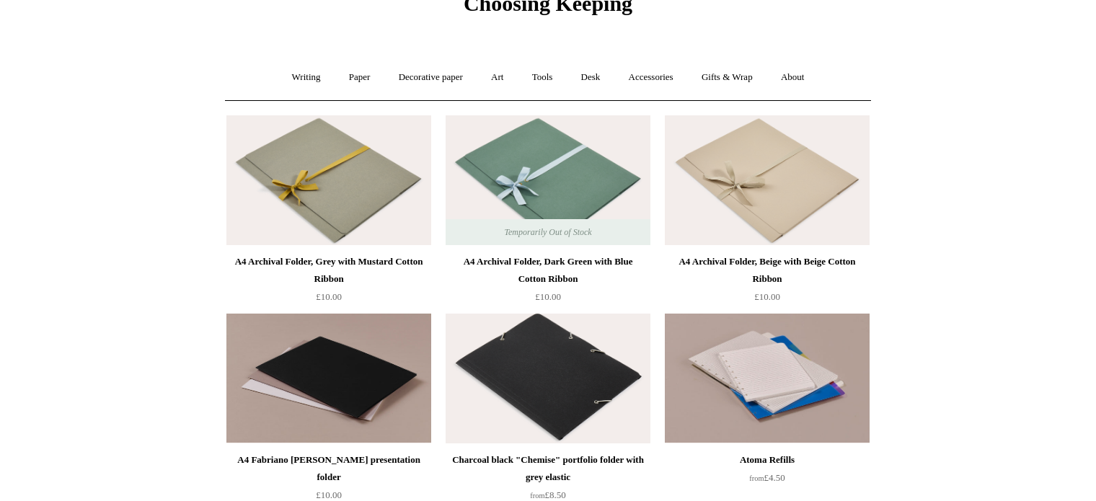
scroll to position [67, 0]
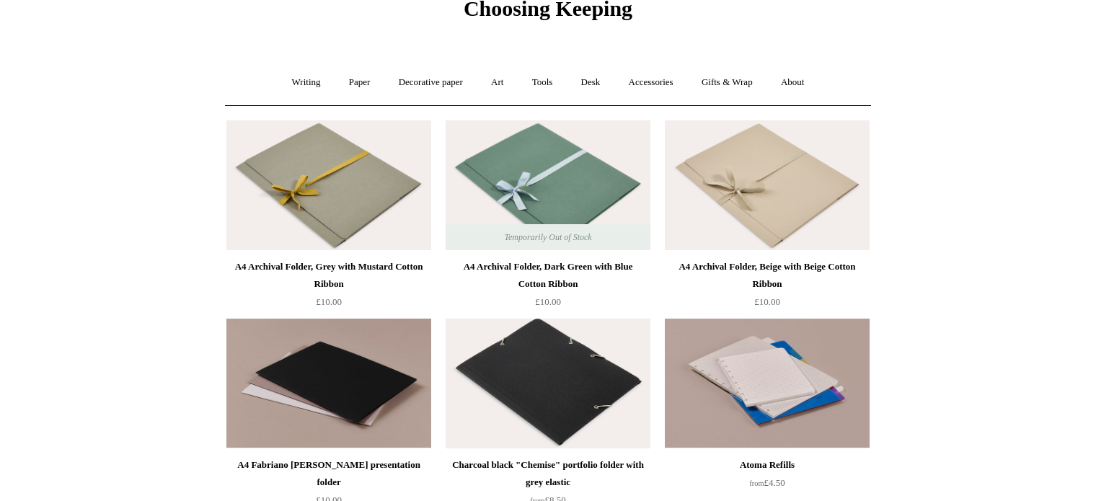
click at [806, 174] on img at bounding box center [767, 185] width 205 height 130
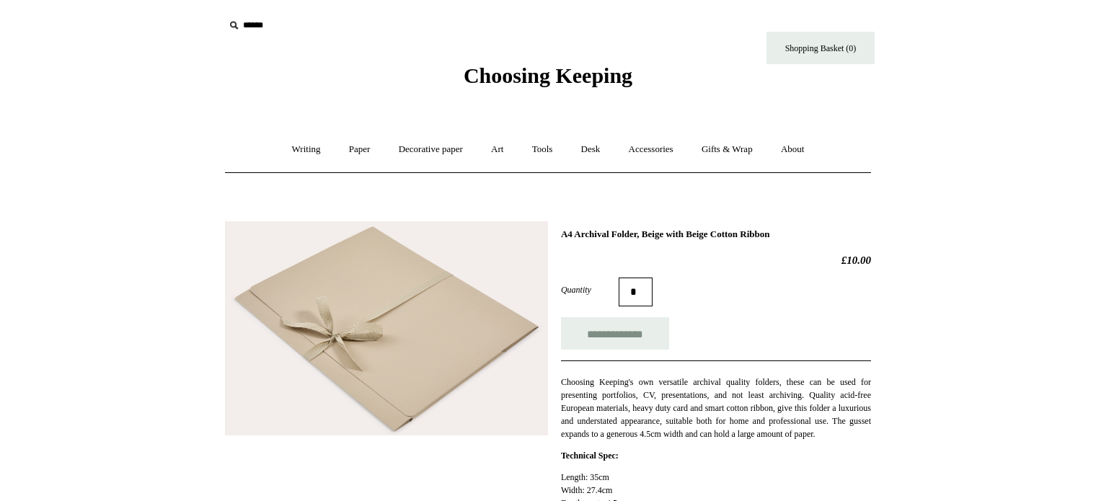
click at [410, 338] on img at bounding box center [386, 328] width 323 height 215
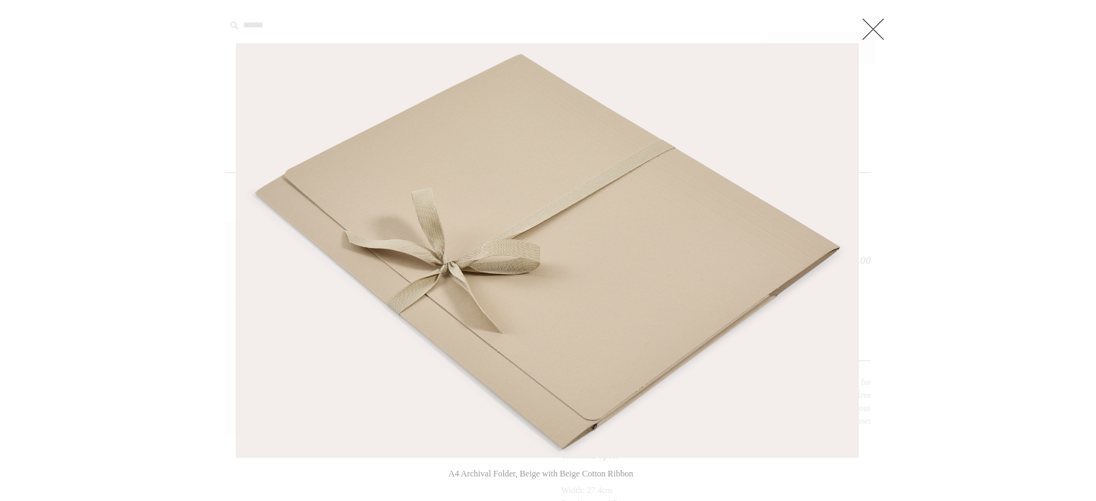
click at [879, 35] on link at bounding box center [873, 28] width 29 height 29
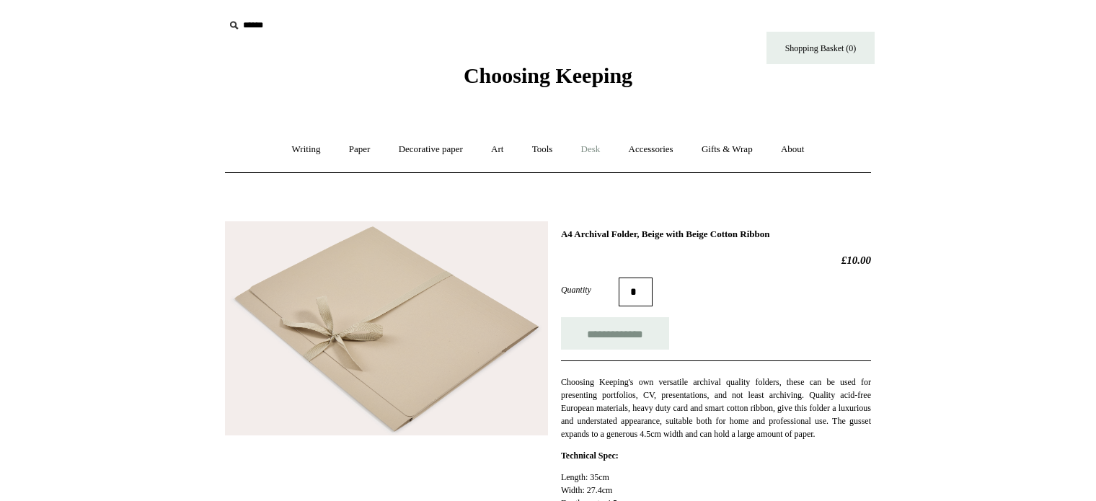
click at [595, 154] on link "Desk +" at bounding box center [590, 150] width 45 height 38
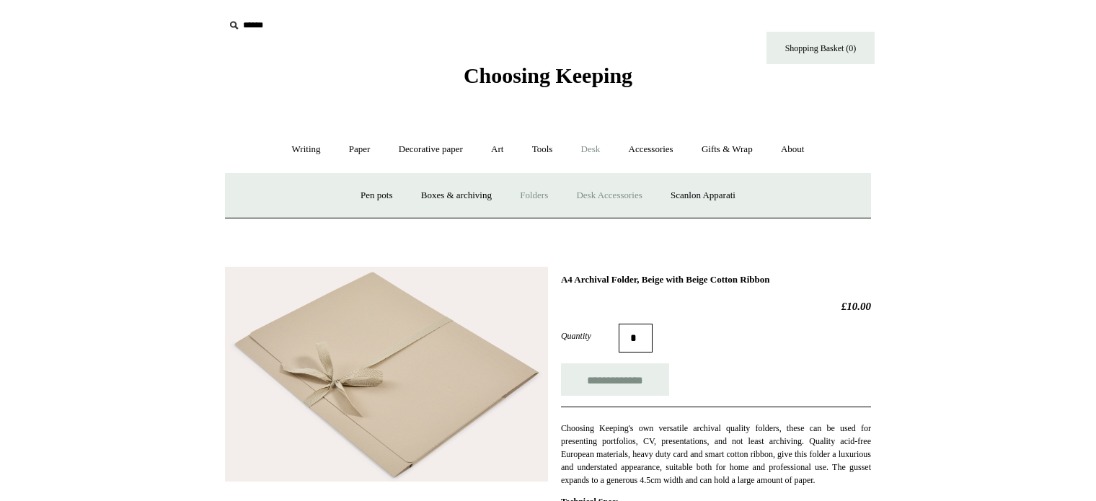
click at [612, 198] on link "Desk Accessories" at bounding box center [609, 196] width 92 height 38
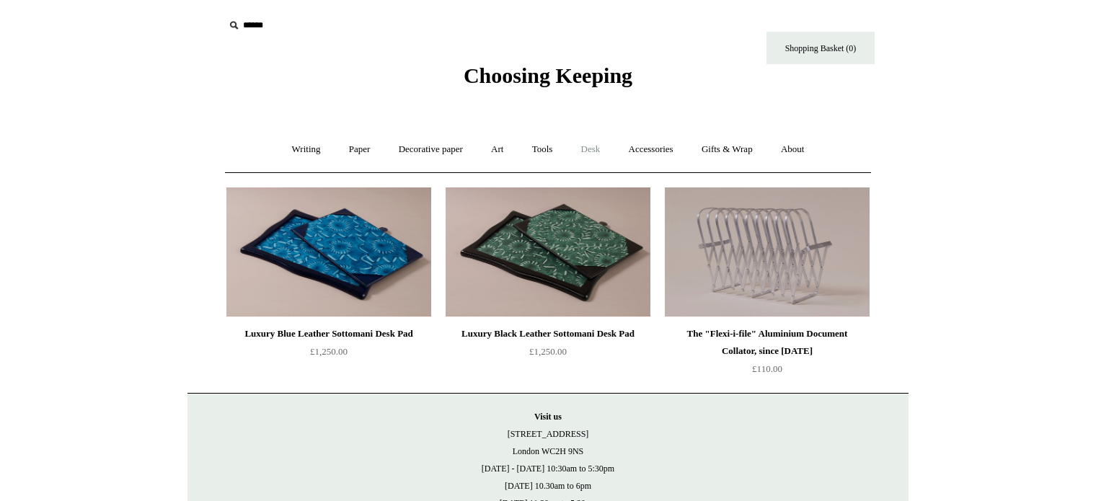
click at [588, 151] on link "Desk +" at bounding box center [590, 150] width 45 height 38
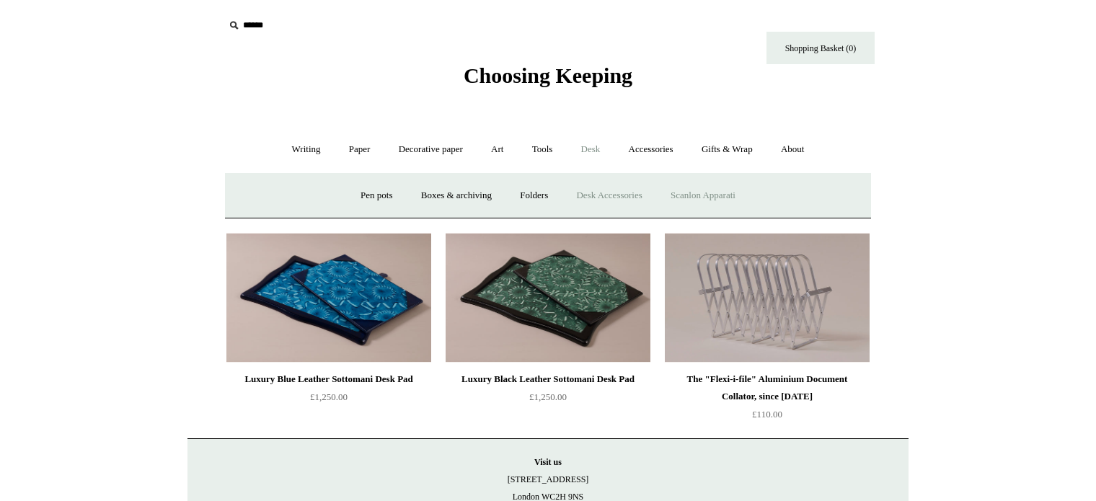
click at [692, 197] on link "Scanlon Apparati" at bounding box center [703, 196] width 91 height 38
